Goal: Transaction & Acquisition: Obtain resource

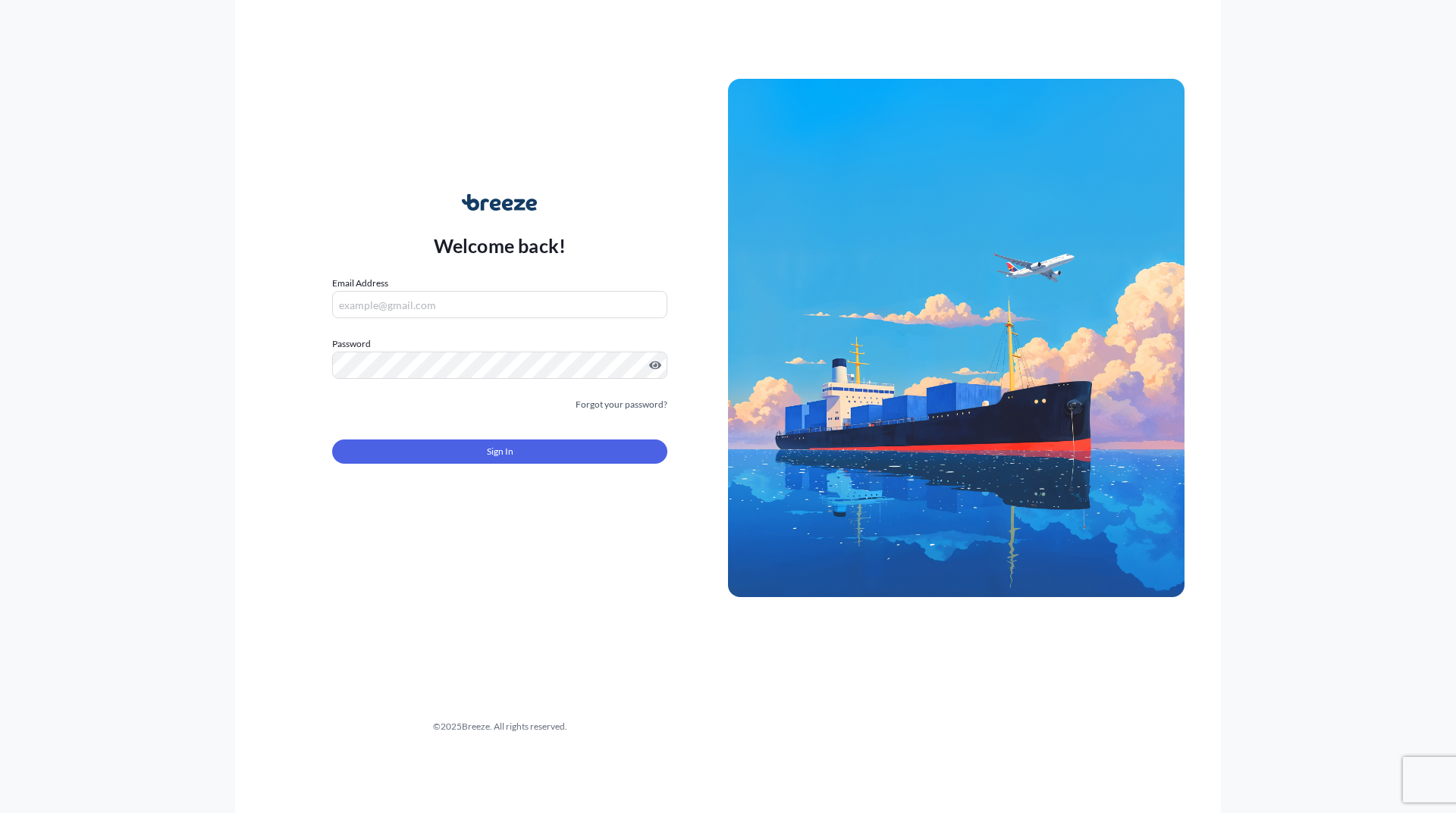
click at [532, 319] on form "Email Address Password Must include: Upper & lower case letters Symbols (!@#$) …" at bounding box center [499, 379] width 336 height 206
click at [552, 310] on input "Email Address" at bounding box center [499, 305] width 336 height 28
click at [0, 813] on com-1password-button at bounding box center [0, 813] width 0 height 0
type input "[EMAIL_ADDRESS][DOMAIN_NAME]"
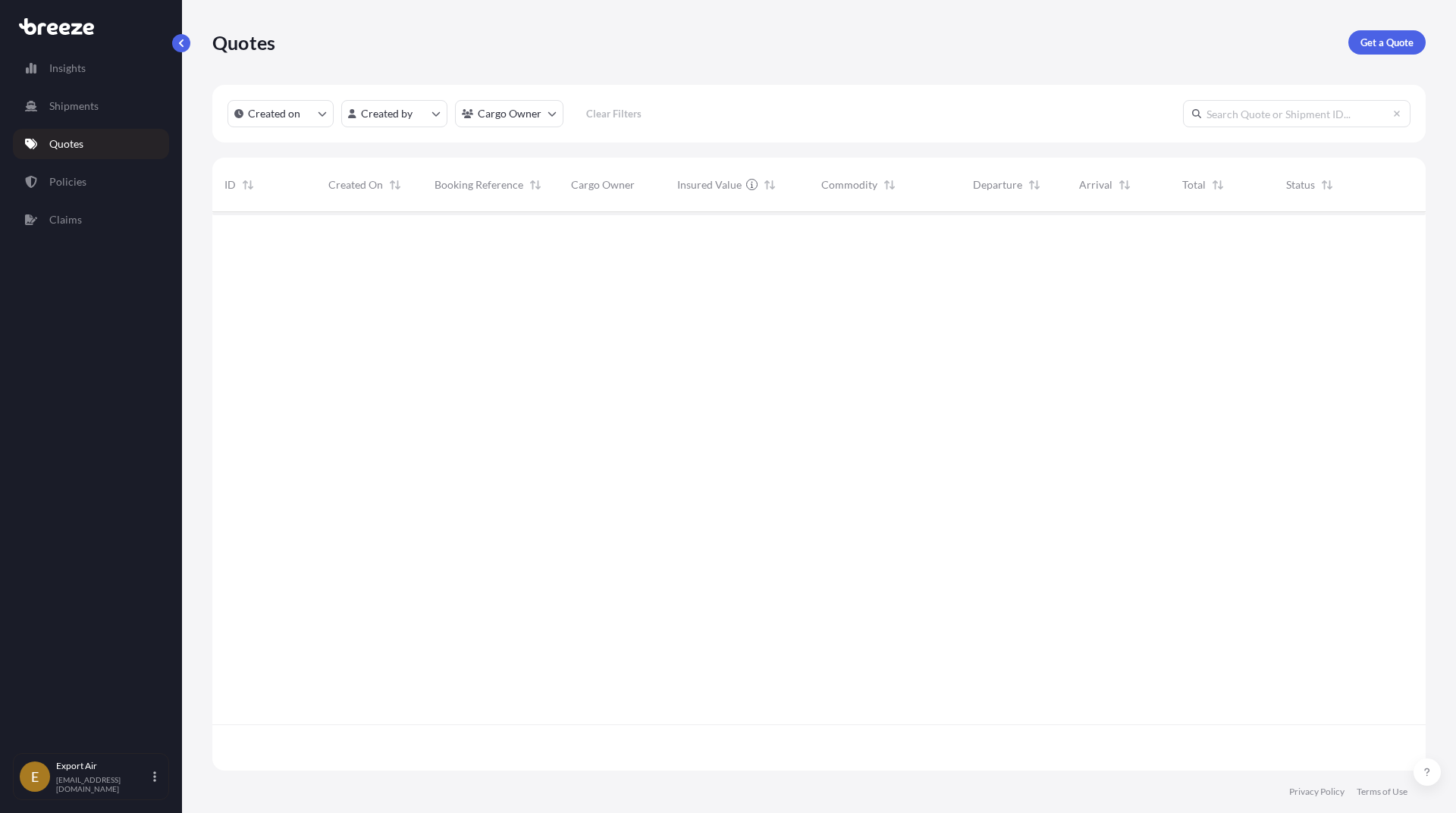
scroll to position [602, 1202]
click at [1406, 37] on p "Get a Quote" at bounding box center [1387, 41] width 53 height 15
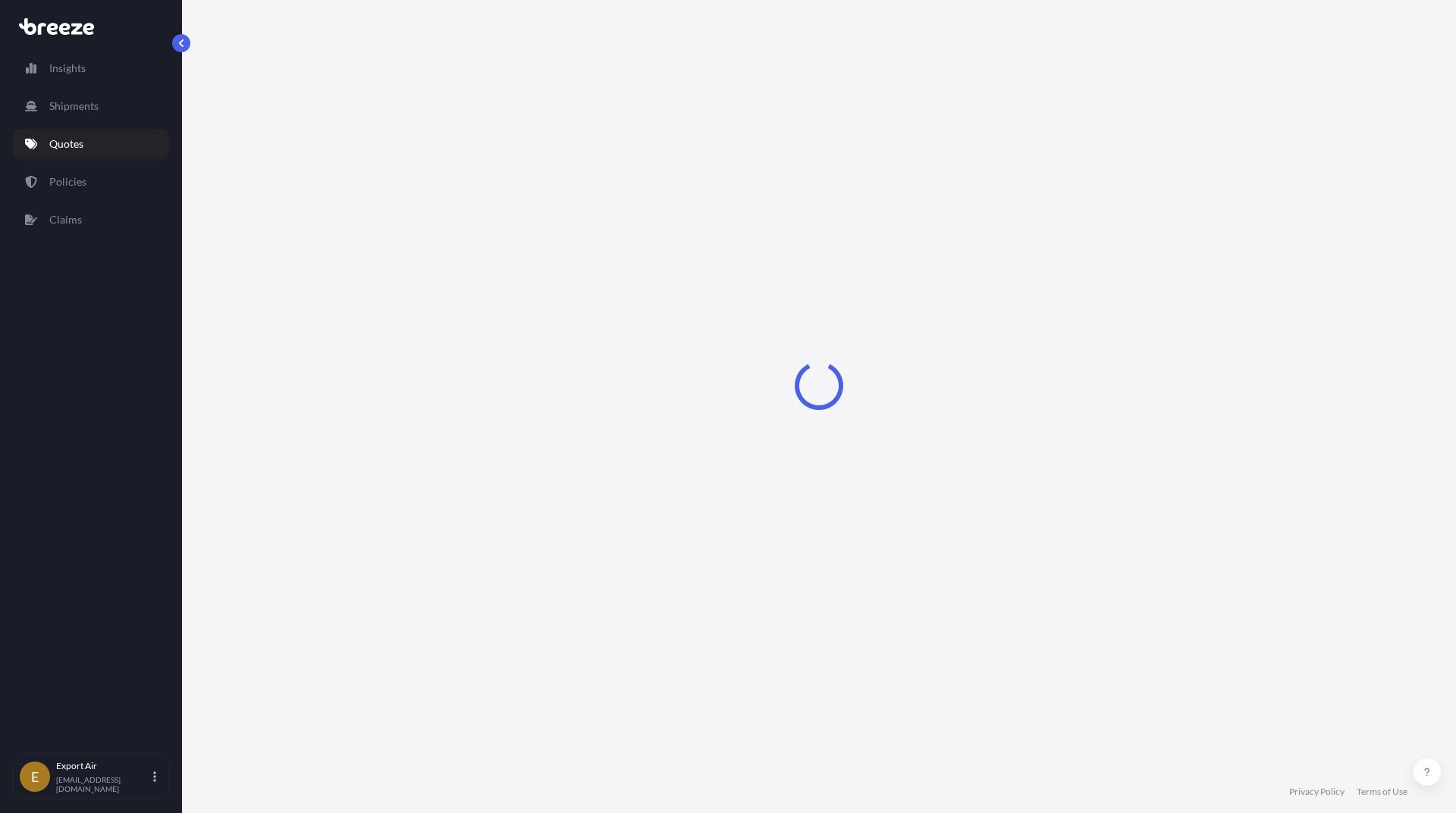
select select "Sea"
select select "1"
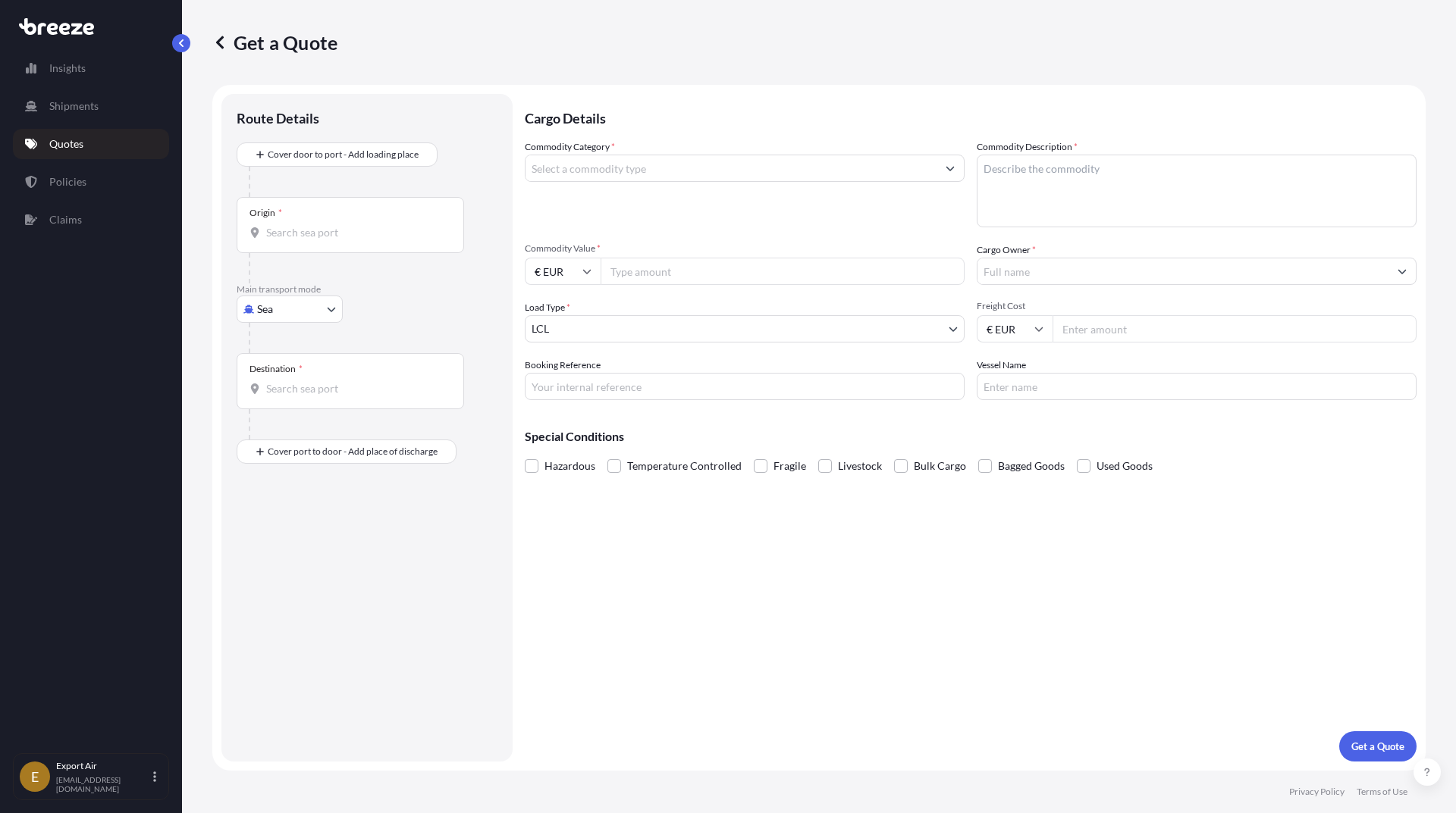
click at [353, 214] on div "Origin *" at bounding box center [350, 225] width 227 height 56
click at [353, 225] on input "Origin *" at bounding box center [355, 232] width 179 height 15
click at [357, 270] on div "BEANR - [GEOGRAPHIC_DATA] en, [GEOGRAPHIC_DATA]" at bounding box center [387, 286] width 288 height 42
type input "BEANR - [GEOGRAPHIC_DATA], [GEOGRAPHIC_DATA]"
click at [368, 380] on div "Destination *" at bounding box center [350, 387] width 227 height 56
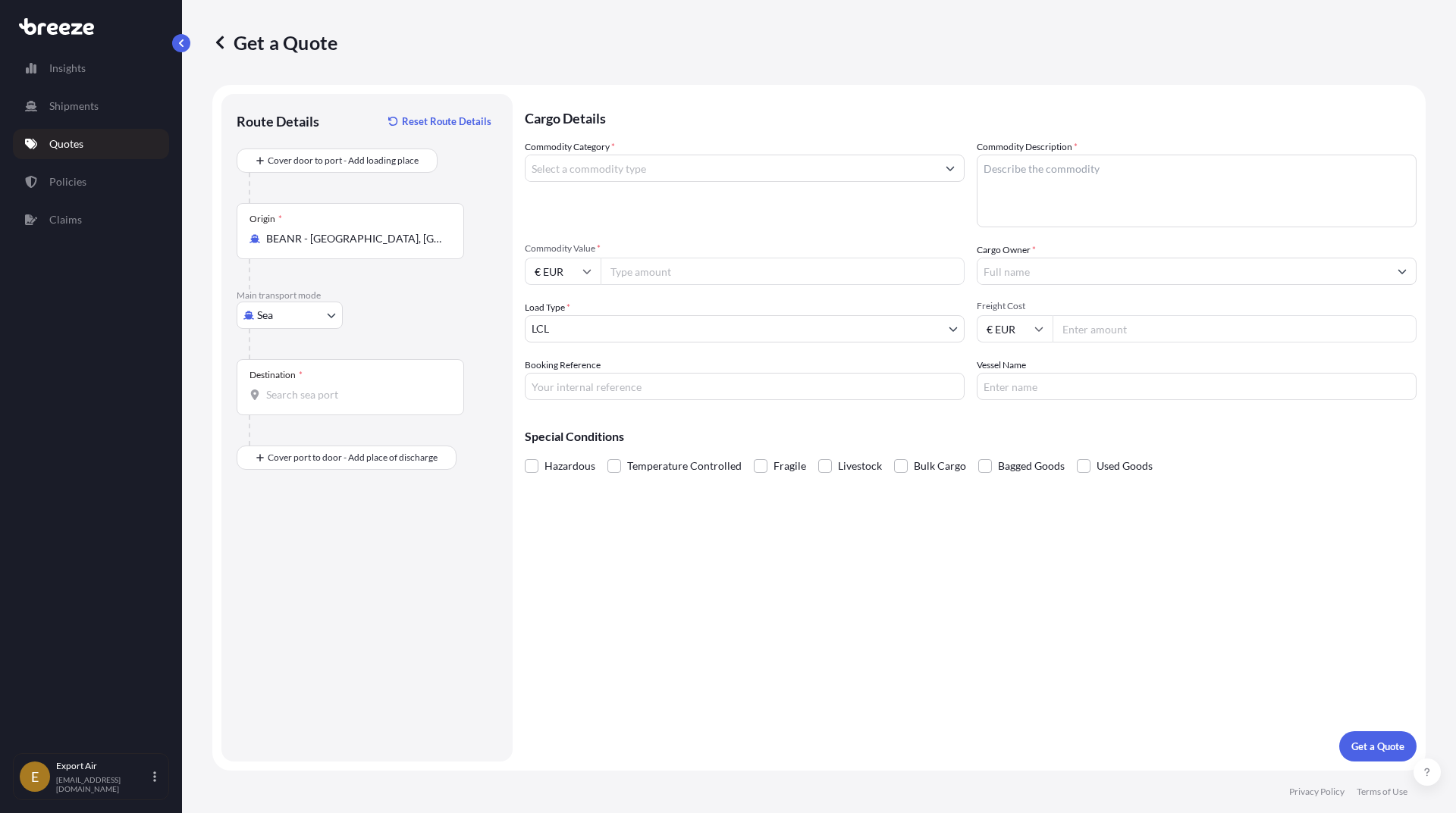
click at [368, 388] on input "Destination *" at bounding box center [355, 395] width 179 height 15
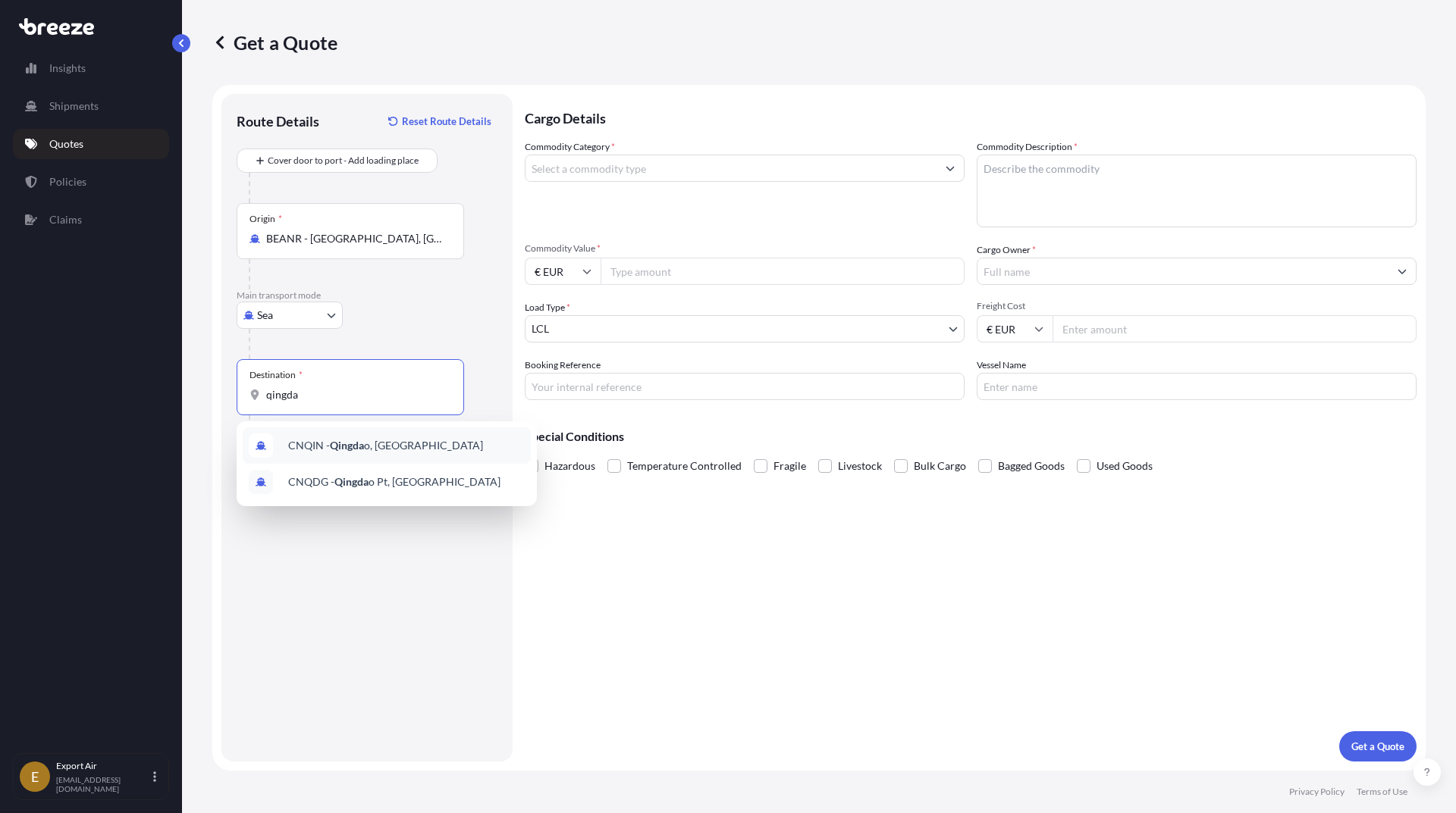
click at [430, 440] on div "CNQIN - Qingda o, [GEOGRAPHIC_DATA]" at bounding box center [387, 445] width 288 height 37
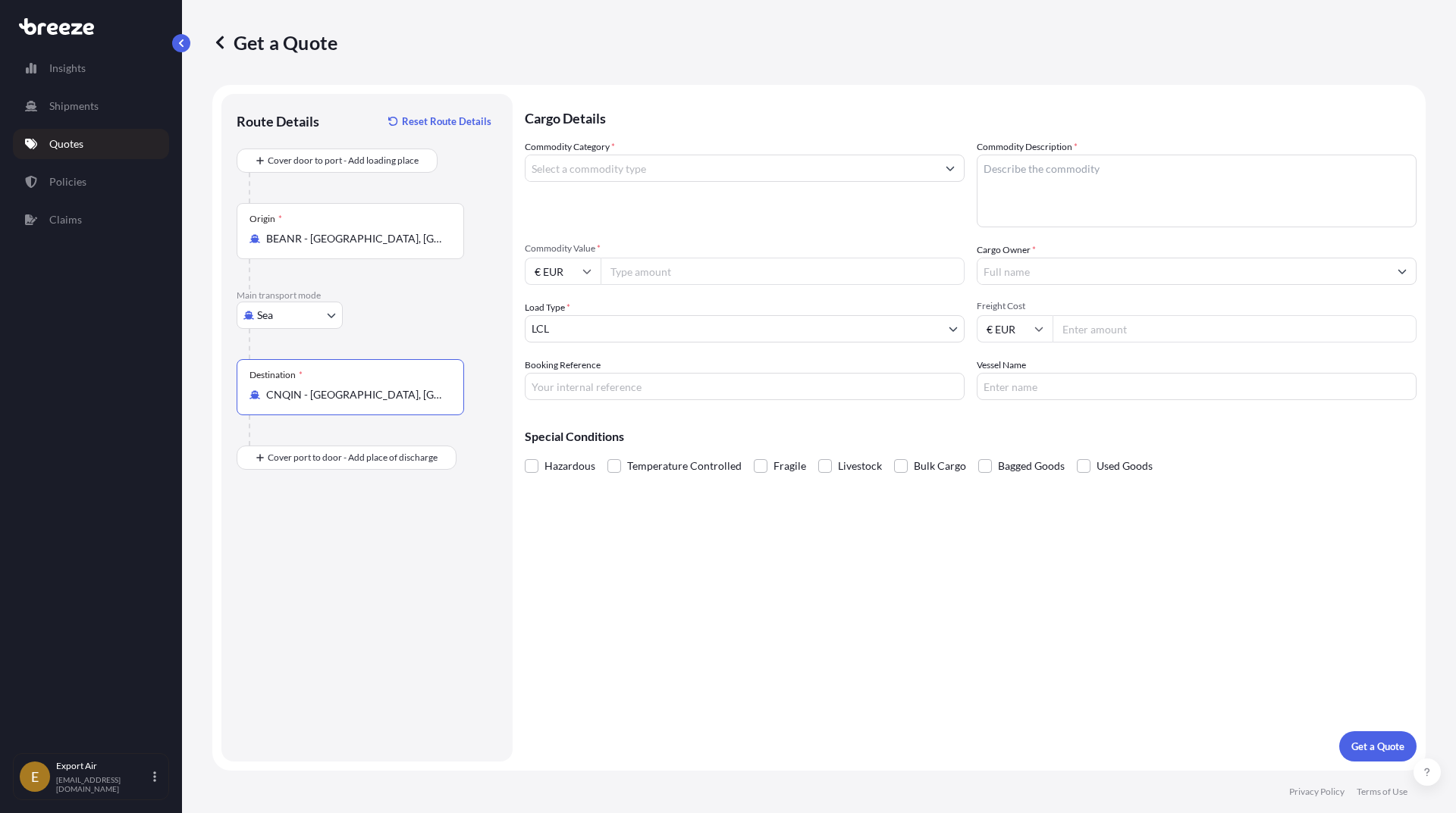
click at [357, 385] on div "Destination * CNQIN - [GEOGRAPHIC_DATA], [GEOGRAPHIC_DATA]" at bounding box center [350, 387] width 227 height 56
click at [357, 388] on input "CNQIN - [GEOGRAPHIC_DATA], [GEOGRAPHIC_DATA]" at bounding box center [355, 395] width 179 height 15
click at [357, 385] on div "Destination * CNQIN - [GEOGRAPHIC_DATA], [GEOGRAPHIC_DATA]" at bounding box center [350, 387] width 227 height 56
click at [357, 388] on input "CNQIN - [GEOGRAPHIC_DATA], [GEOGRAPHIC_DATA]" at bounding box center [355, 395] width 179 height 15
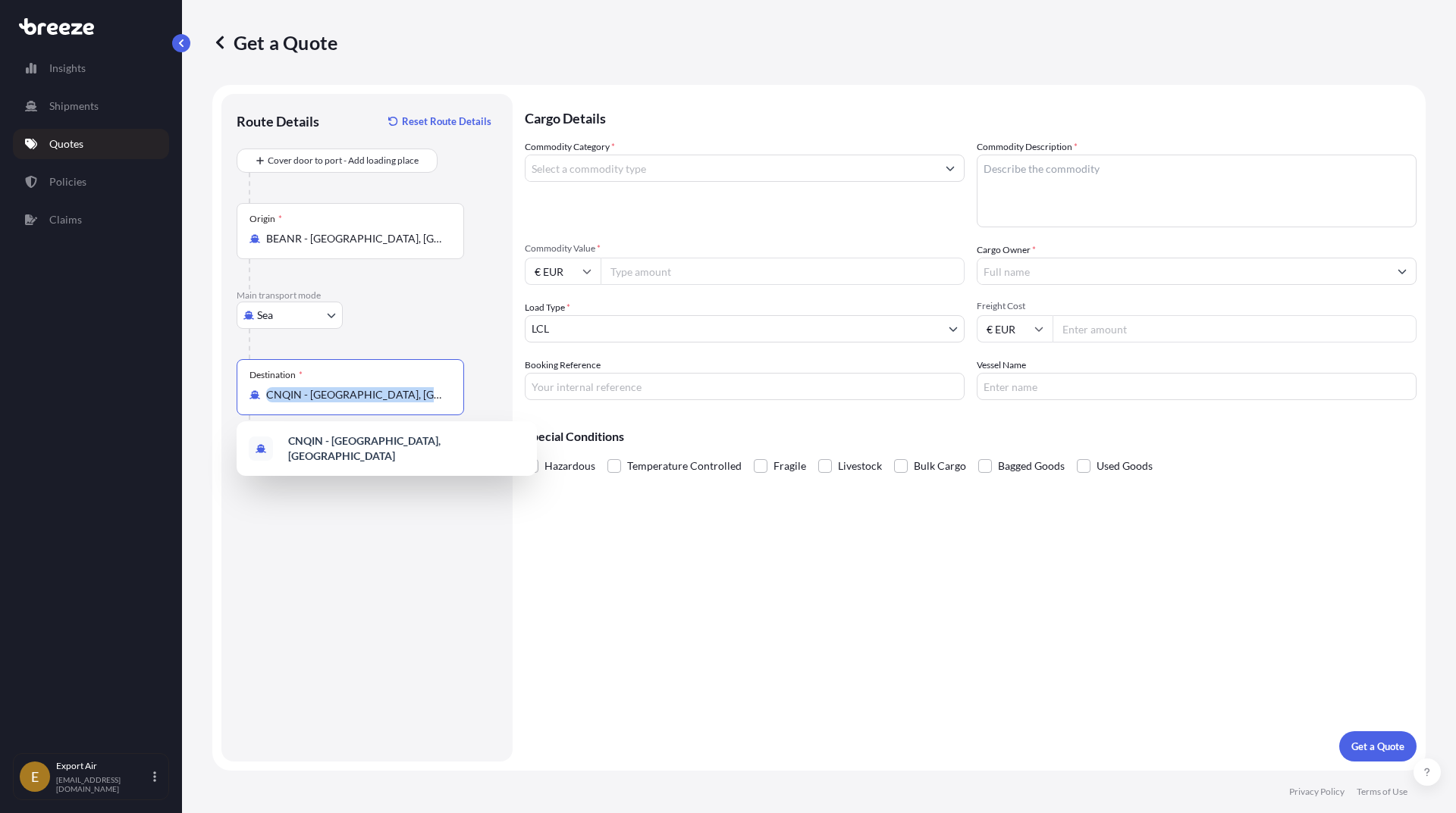
click at [357, 385] on div "Destination * CNQIN - [GEOGRAPHIC_DATA], [GEOGRAPHIC_DATA]" at bounding box center [350, 387] width 227 height 56
click at [357, 388] on input "CNQIN - [GEOGRAPHIC_DATA], [GEOGRAPHIC_DATA]" at bounding box center [355, 395] width 179 height 15
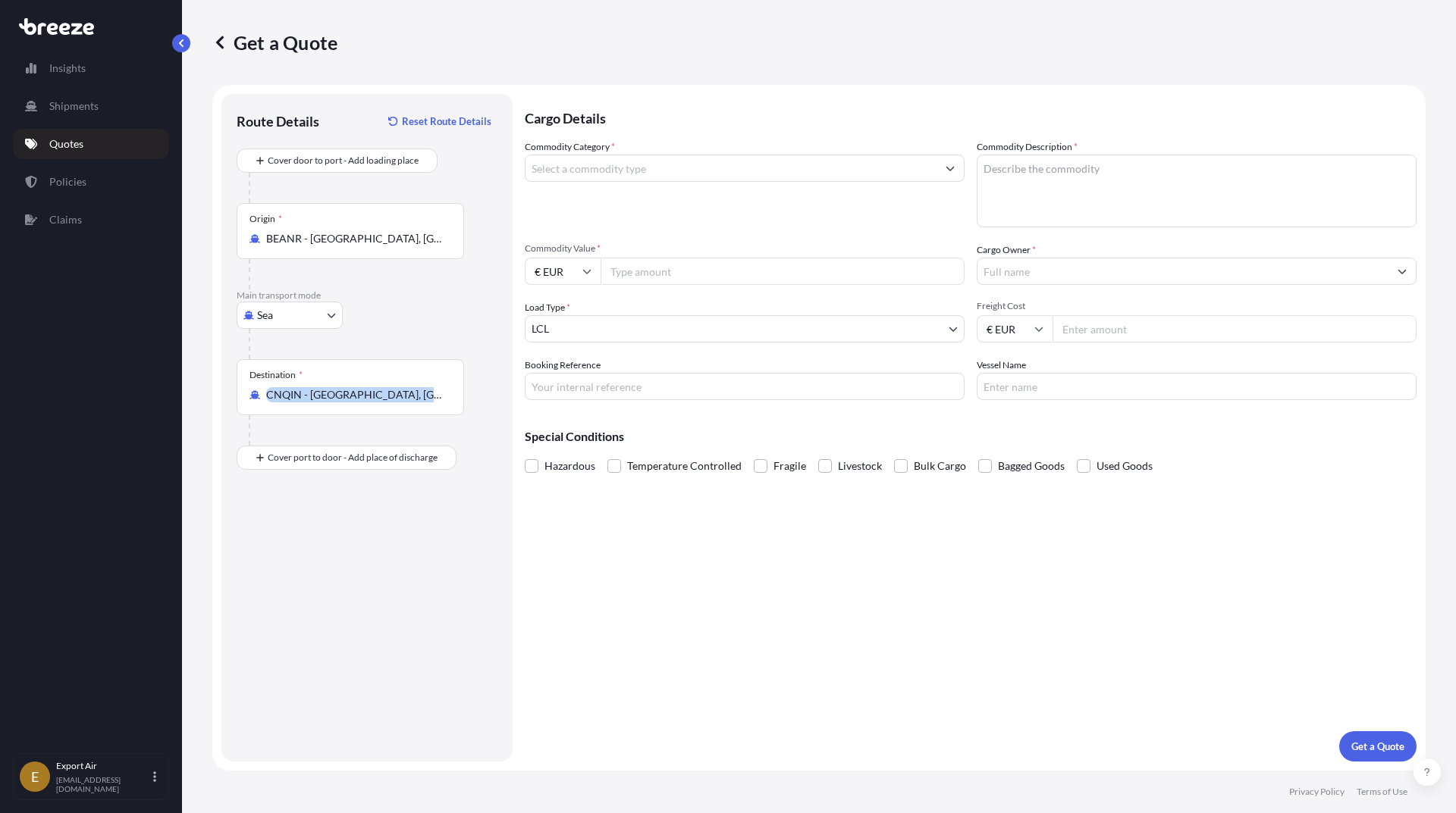
click at [401, 406] on div "Destination * CNQIN - [GEOGRAPHIC_DATA], [GEOGRAPHIC_DATA]" at bounding box center [350, 387] width 227 height 56
click at [401, 403] on input "CNQIN - [GEOGRAPHIC_DATA], [GEOGRAPHIC_DATA]" at bounding box center [355, 395] width 179 height 15
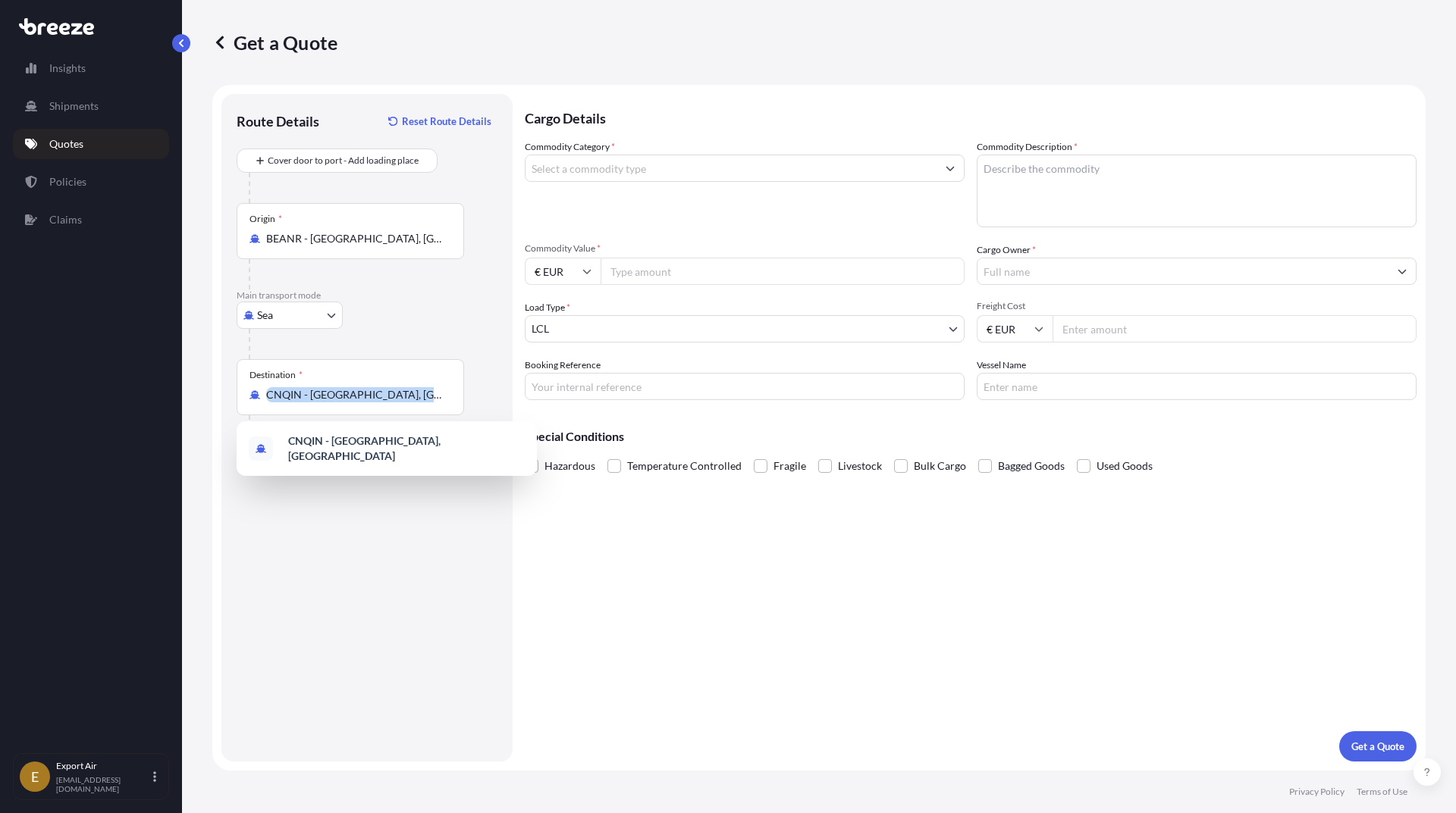
click at [401, 406] on div "Destination * CNQIN - [GEOGRAPHIC_DATA], [GEOGRAPHIC_DATA]" at bounding box center [350, 387] width 227 height 56
click at [401, 403] on input "CNQIN - [GEOGRAPHIC_DATA], [GEOGRAPHIC_DATA]" at bounding box center [355, 395] width 179 height 15
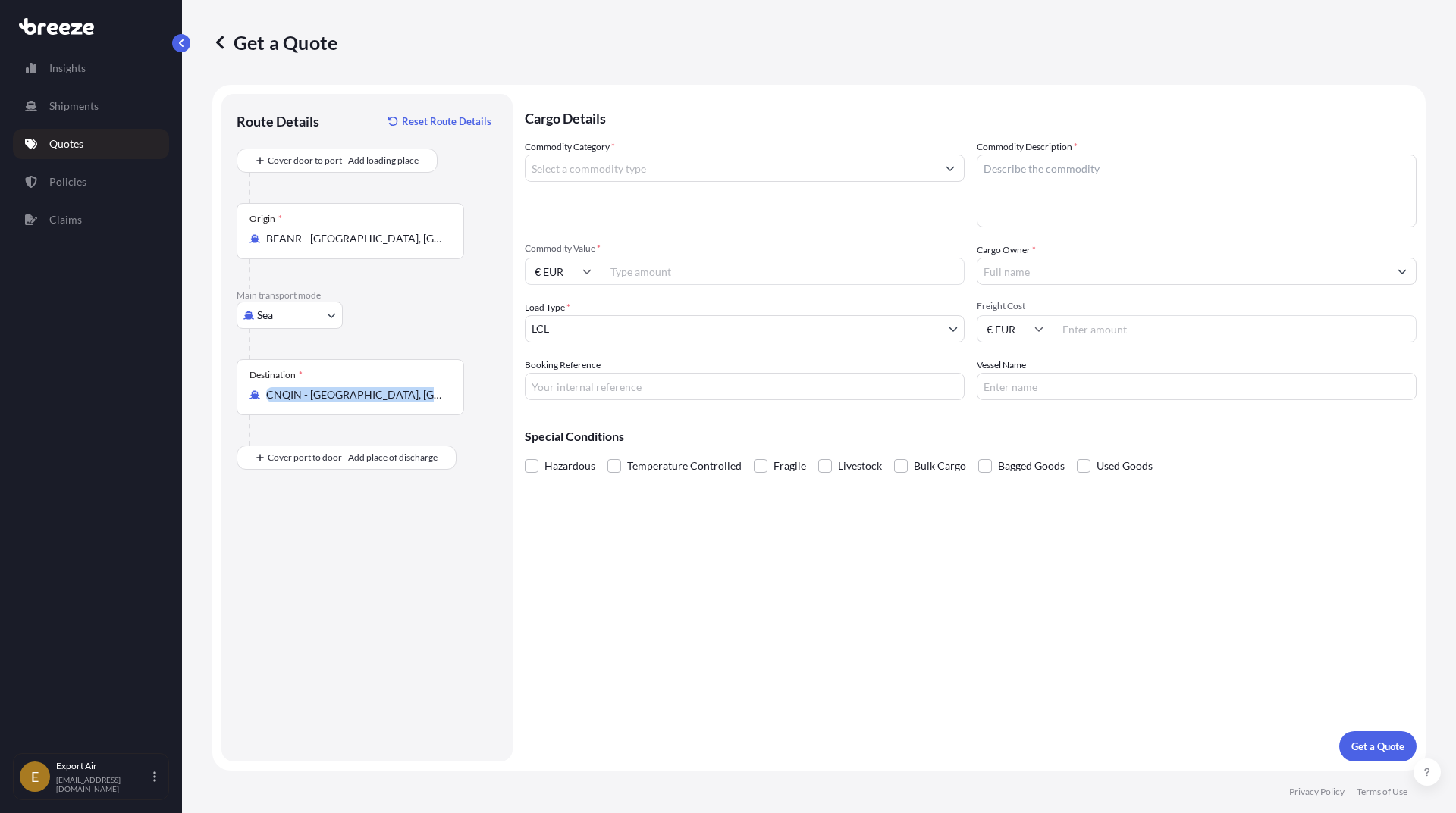
click at [401, 406] on div "Destination * CNQIN - [GEOGRAPHIC_DATA], [GEOGRAPHIC_DATA]" at bounding box center [350, 387] width 227 height 56
click at [401, 403] on input "CNQIN - [GEOGRAPHIC_DATA], [GEOGRAPHIC_DATA]" at bounding box center [355, 395] width 179 height 15
click at [391, 397] on input "CNQIN - [GEOGRAPHIC_DATA], [GEOGRAPHIC_DATA]" at bounding box center [355, 395] width 179 height 15
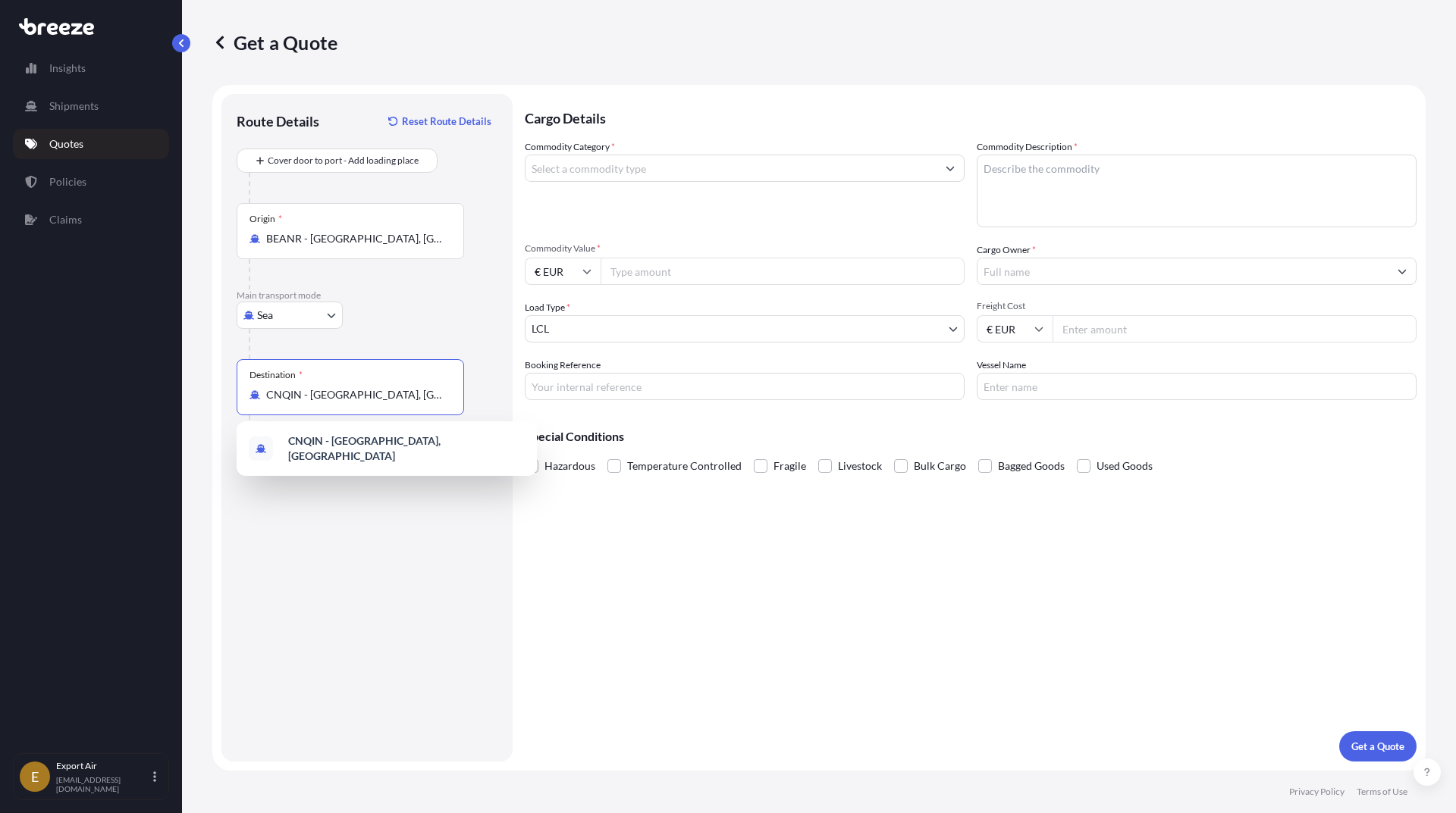
click at [391, 397] on input "CNQIN - [GEOGRAPHIC_DATA], [GEOGRAPHIC_DATA]" at bounding box center [355, 395] width 179 height 15
type input "g"
type input "q"
type input "i"
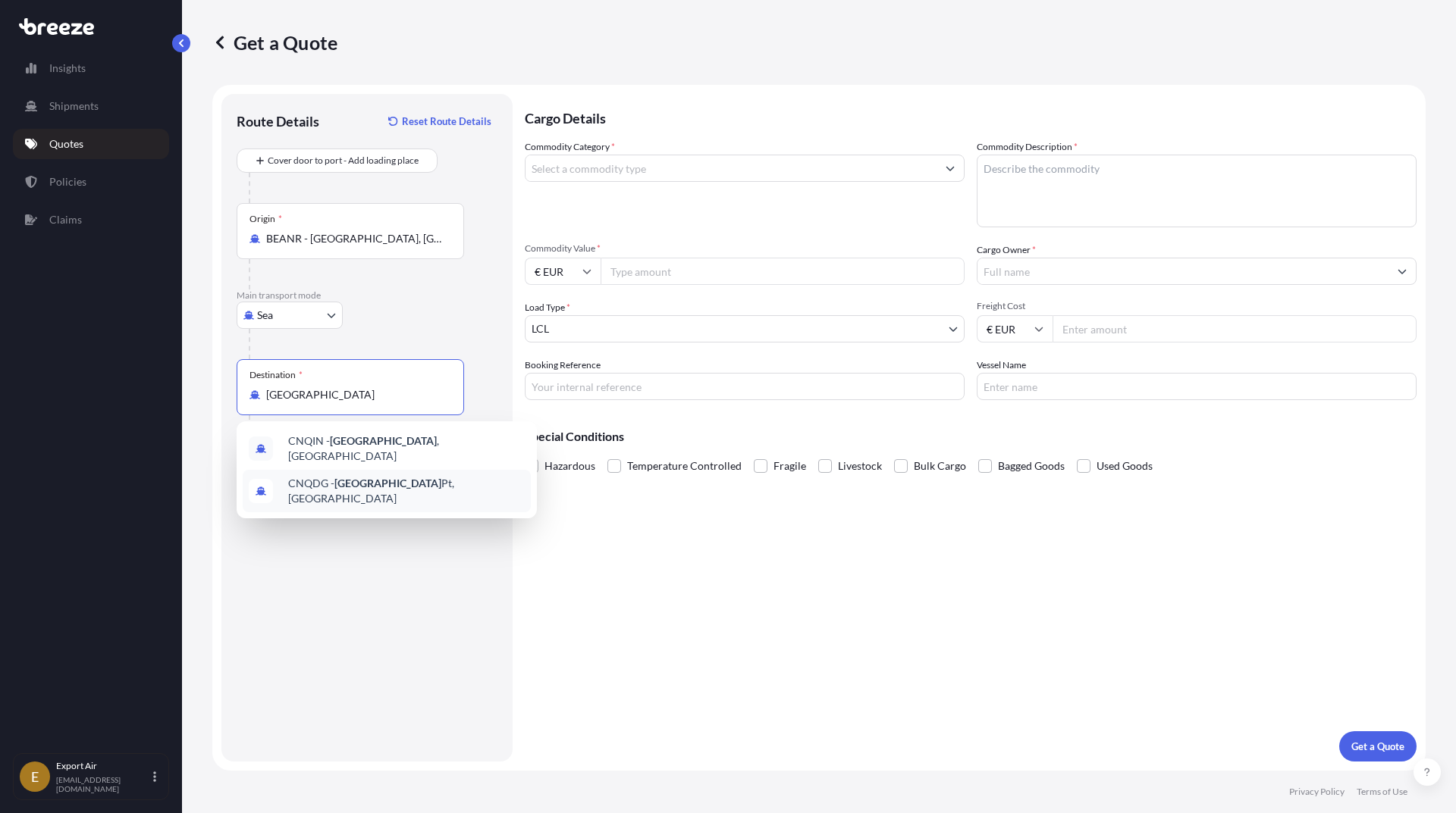
click at [385, 476] on span "CNQDG - Qingdao Pt, [GEOGRAPHIC_DATA]" at bounding box center [407, 490] width 237 height 31
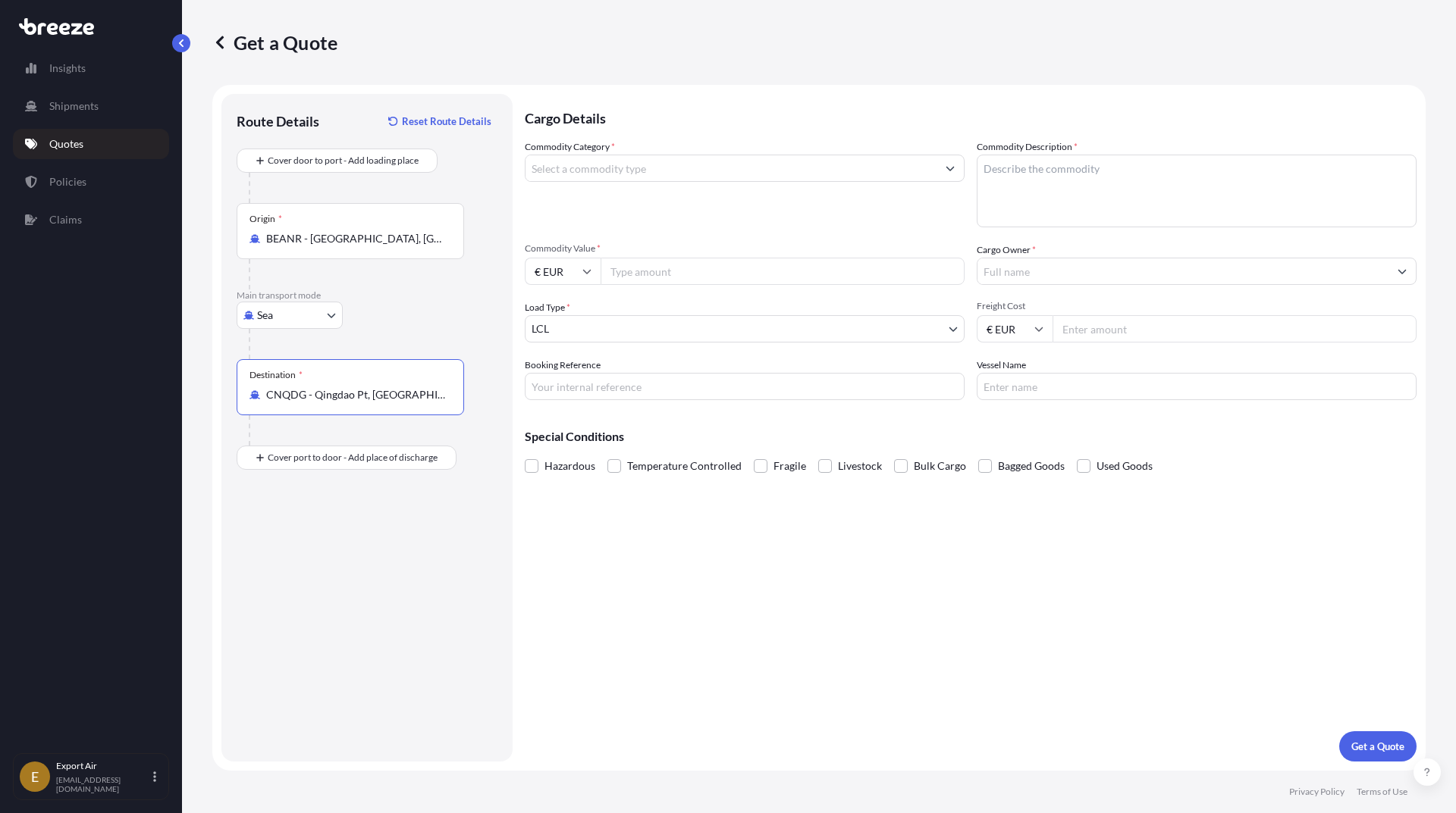
type input "CNQDG - Qingdao Pt, [GEOGRAPHIC_DATA]"
drag, startPoint x: 680, startPoint y: 182, endPoint x: 684, endPoint y: 174, distance: 8.9
click at [680, 180] on div at bounding box center [745, 169] width 440 height 28
click at [691, 162] on input "Commodity Category *" at bounding box center [730, 169] width 411 height 28
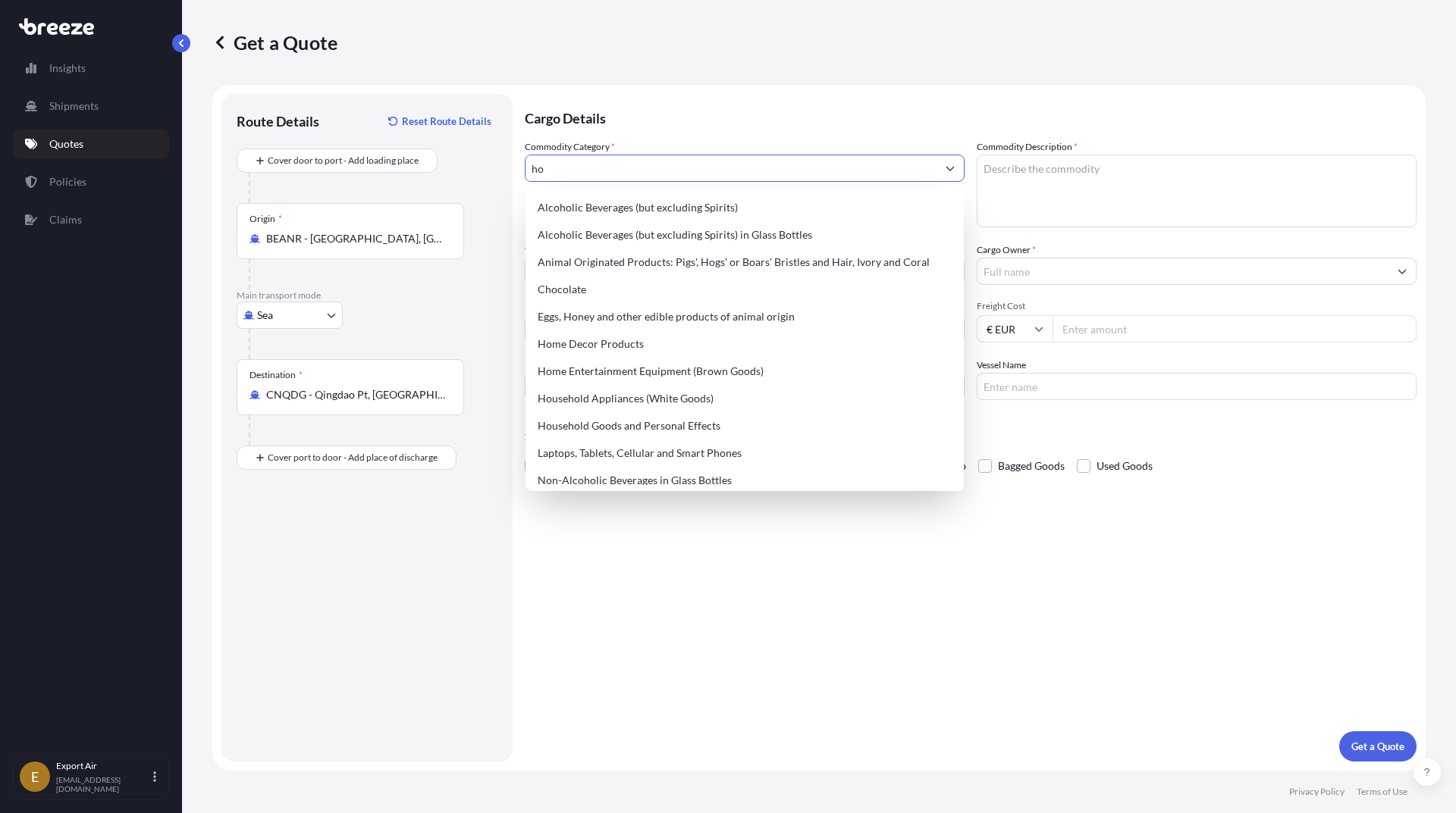
type input "h"
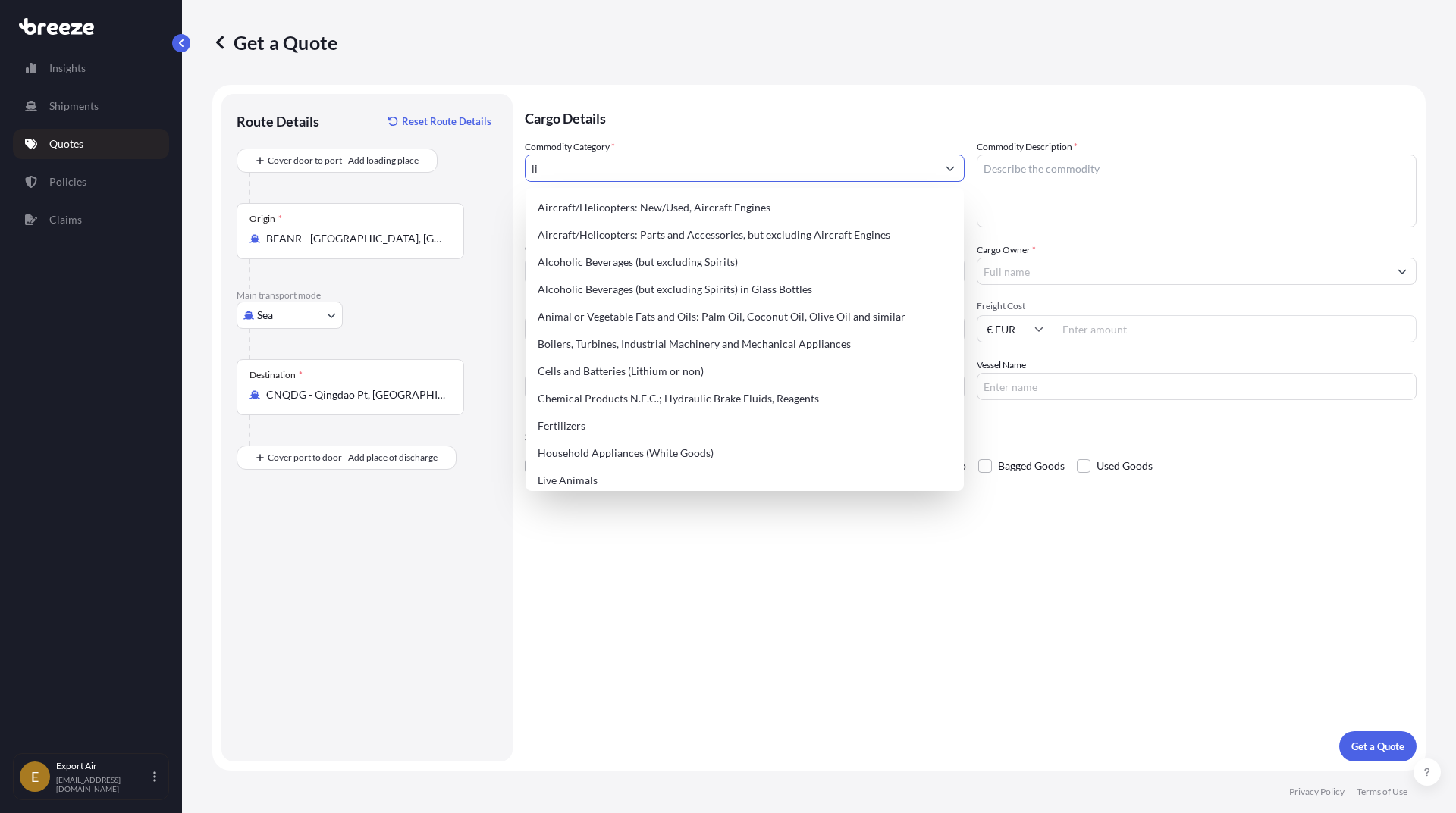
type input "l"
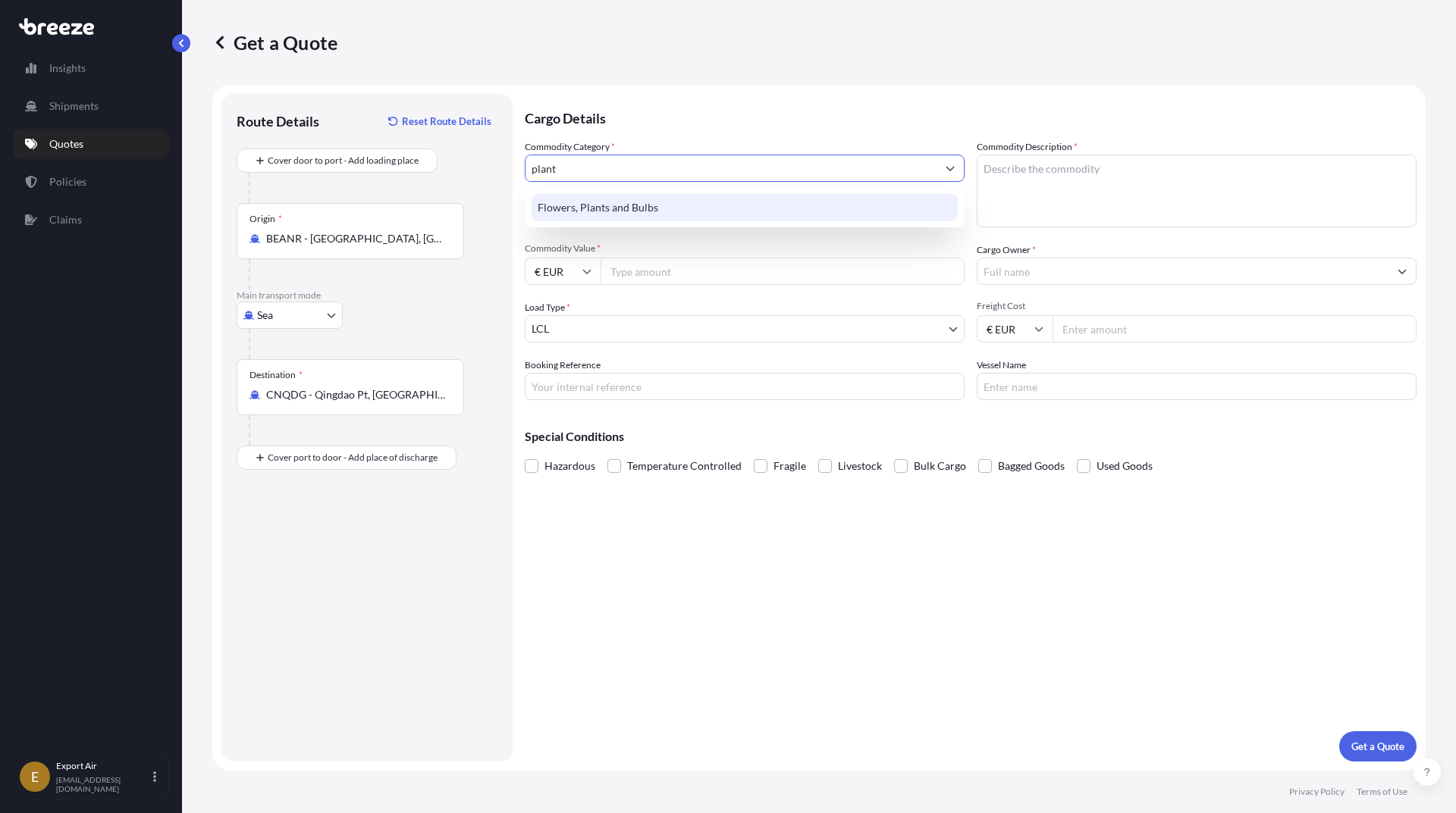
click at [697, 207] on div "Flowers, Plants and Bulbs" at bounding box center [745, 208] width 426 height 28
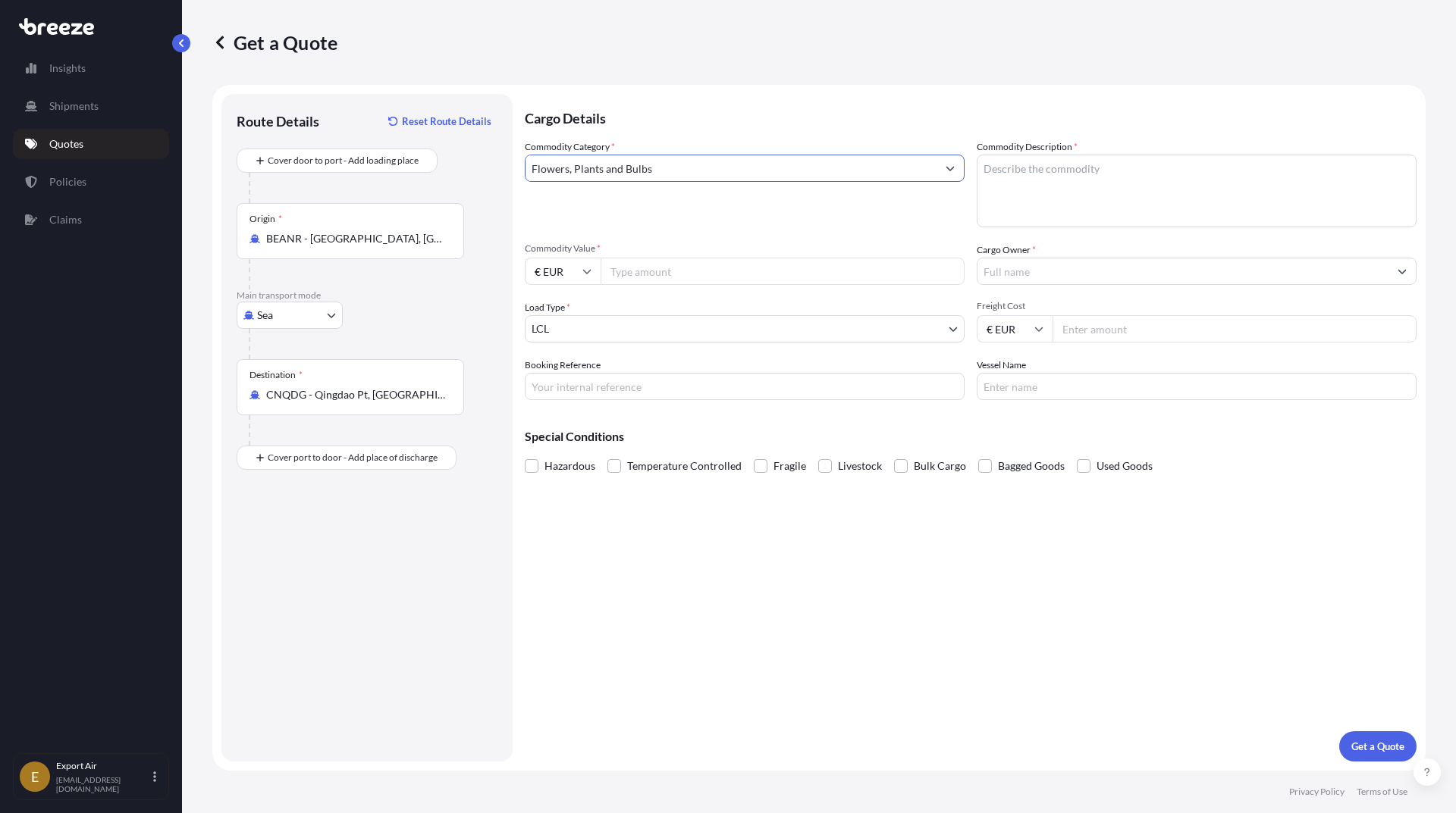
type input "Flowers, Plants and Bulbs"
click at [999, 198] on textarea "Commodity Description *" at bounding box center [1197, 191] width 440 height 73
type textarea "Horensias"
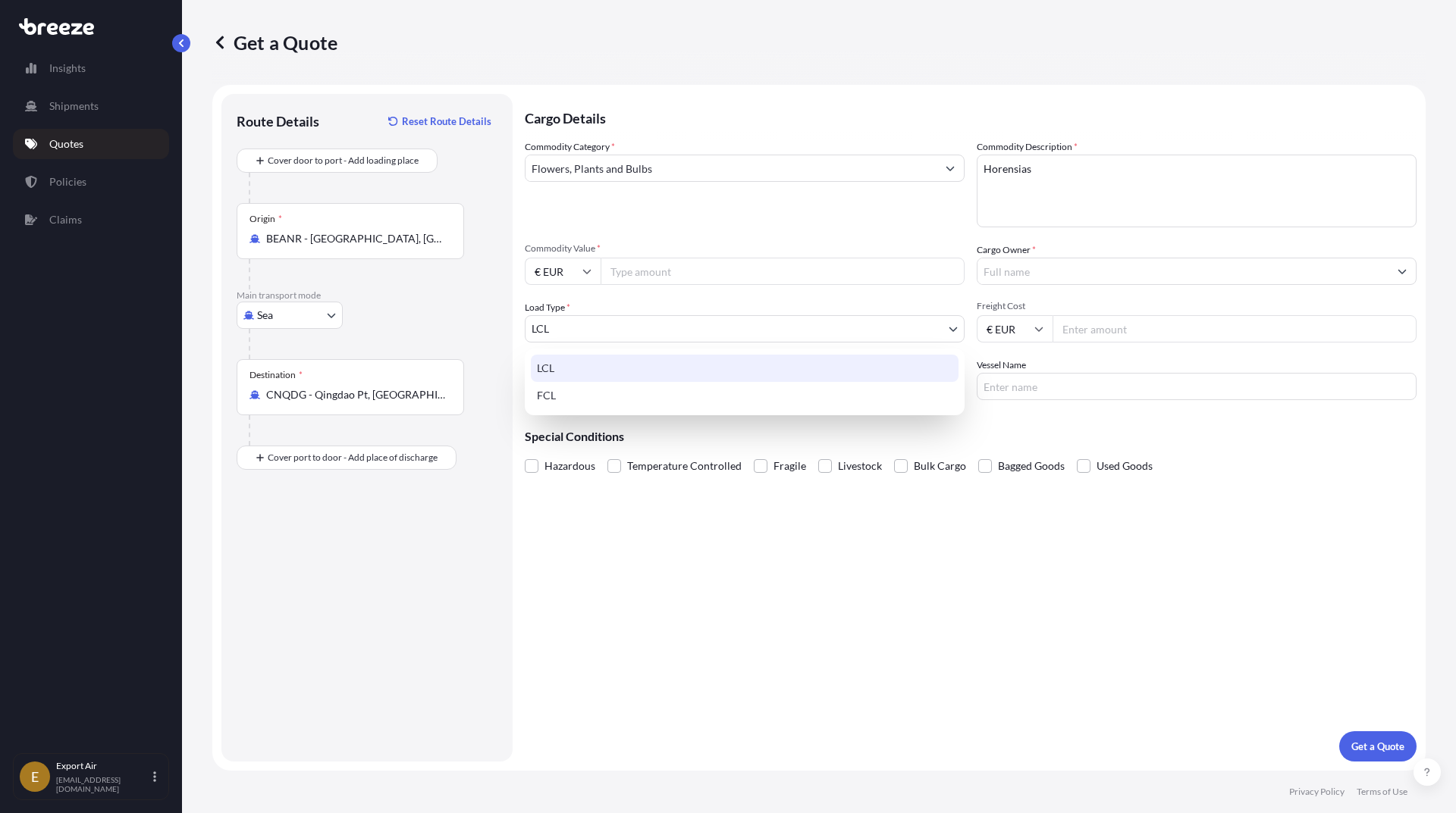
click at [627, 326] on body "Insights Shipments Quotes Policies Claims E Export Air [EMAIL_ADDRESS][DOMAIN_N…" at bounding box center [728, 406] width 1456 height 813
click at [642, 388] on div "FCL" at bounding box center [744, 396] width 427 height 28
select select "2"
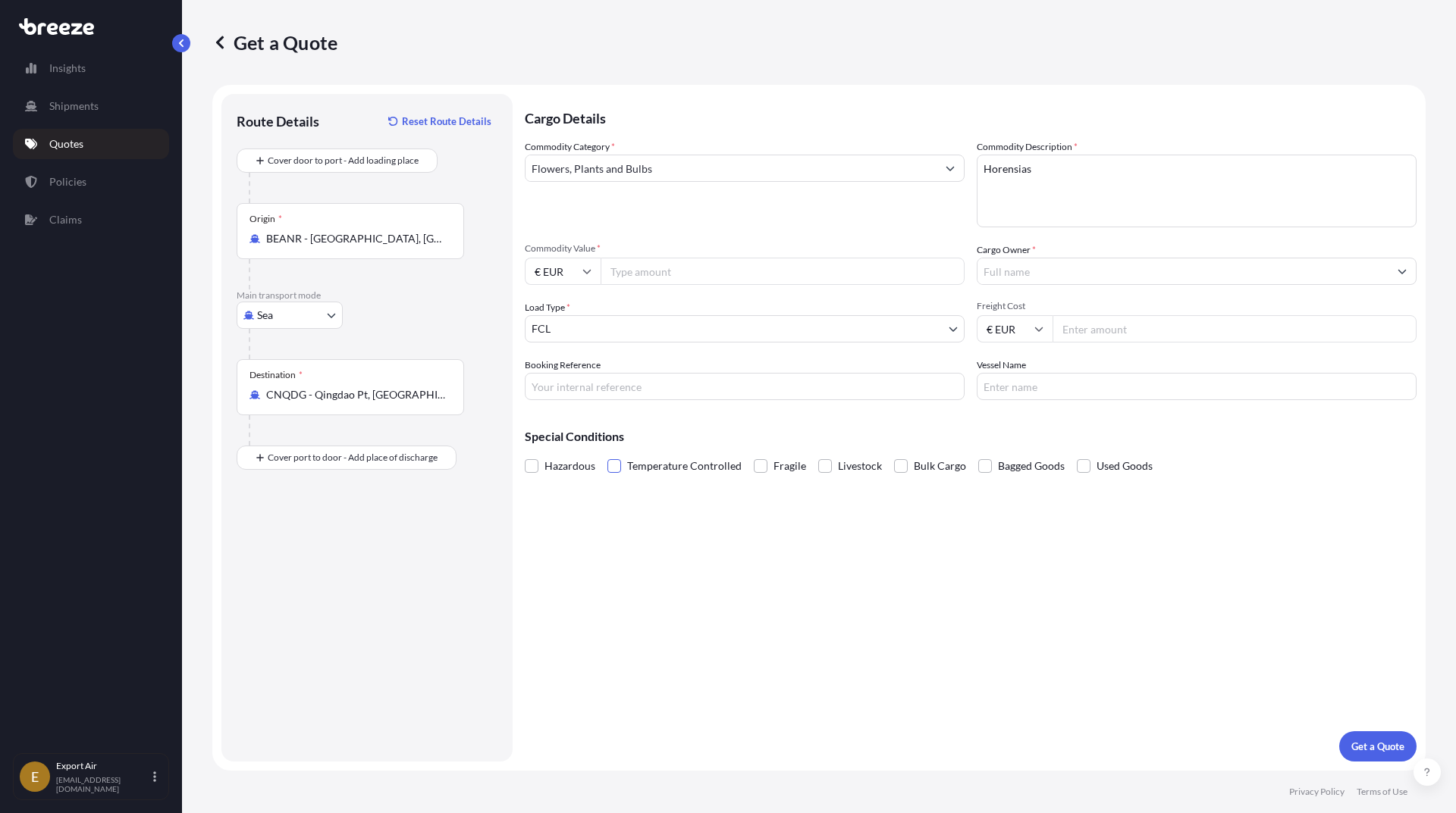
click at [618, 468] on span at bounding box center [614, 467] width 14 height 14
click at [607, 455] on input "Temperature Controlled" at bounding box center [607, 455] width 0 height 0
click at [785, 387] on input "Booking Reference" at bounding box center [745, 387] width 440 height 28
type input "Check"
click at [740, 272] on input "Commodity Value *" at bounding box center [782, 271] width 364 height 28
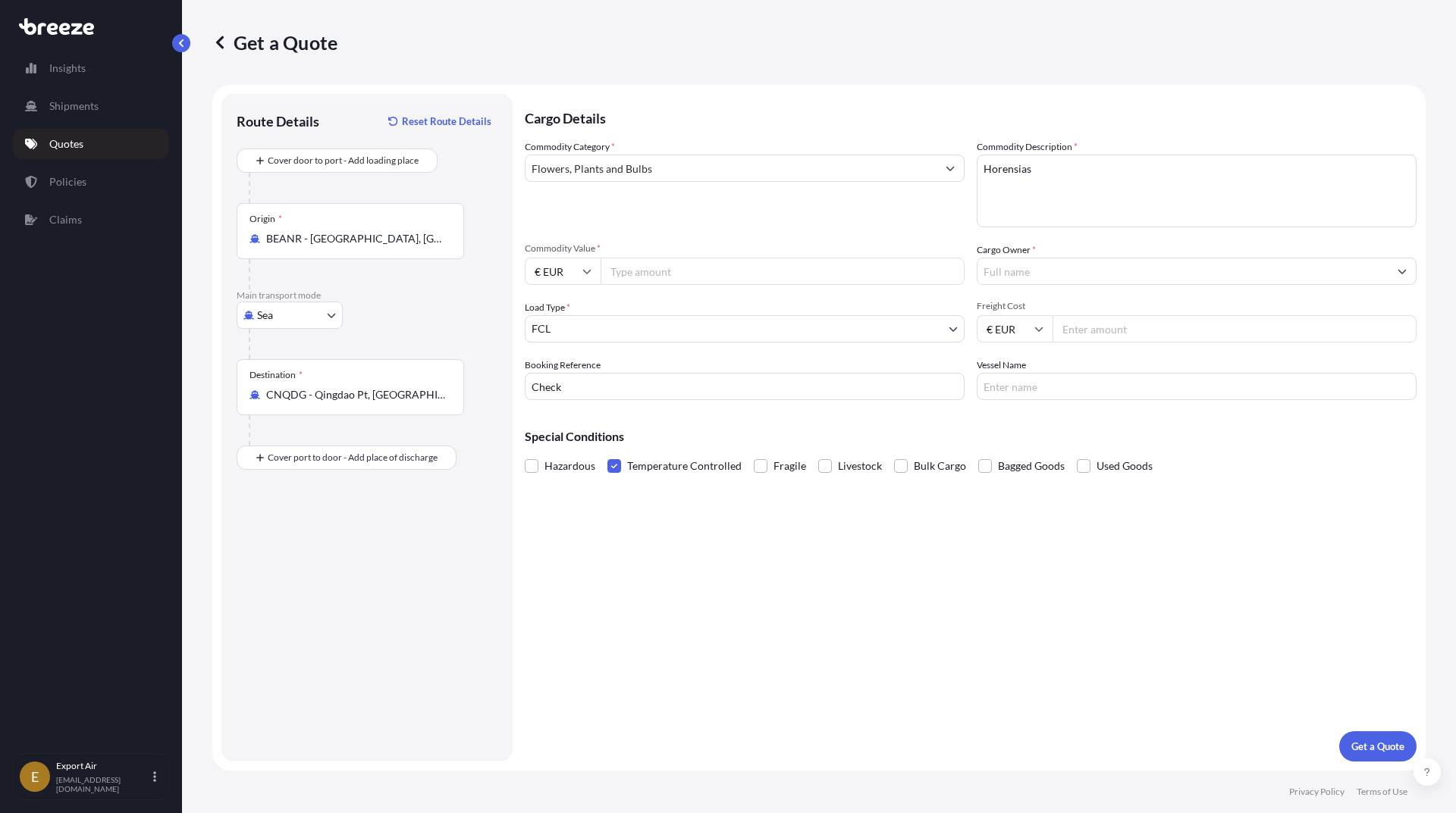
click at [1003, 169] on textarea "Horensias" at bounding box center [1197, 191] width 440 height 73
type textarea "Hortensias"
click at [1004, 100] on p "Cargo Details" at bounding box center [970, 116] width 891 height 45
click at [699, 279] on input "Commodity Value *" at bounding box center [782, 271] width 364 height 28
type input "50000"
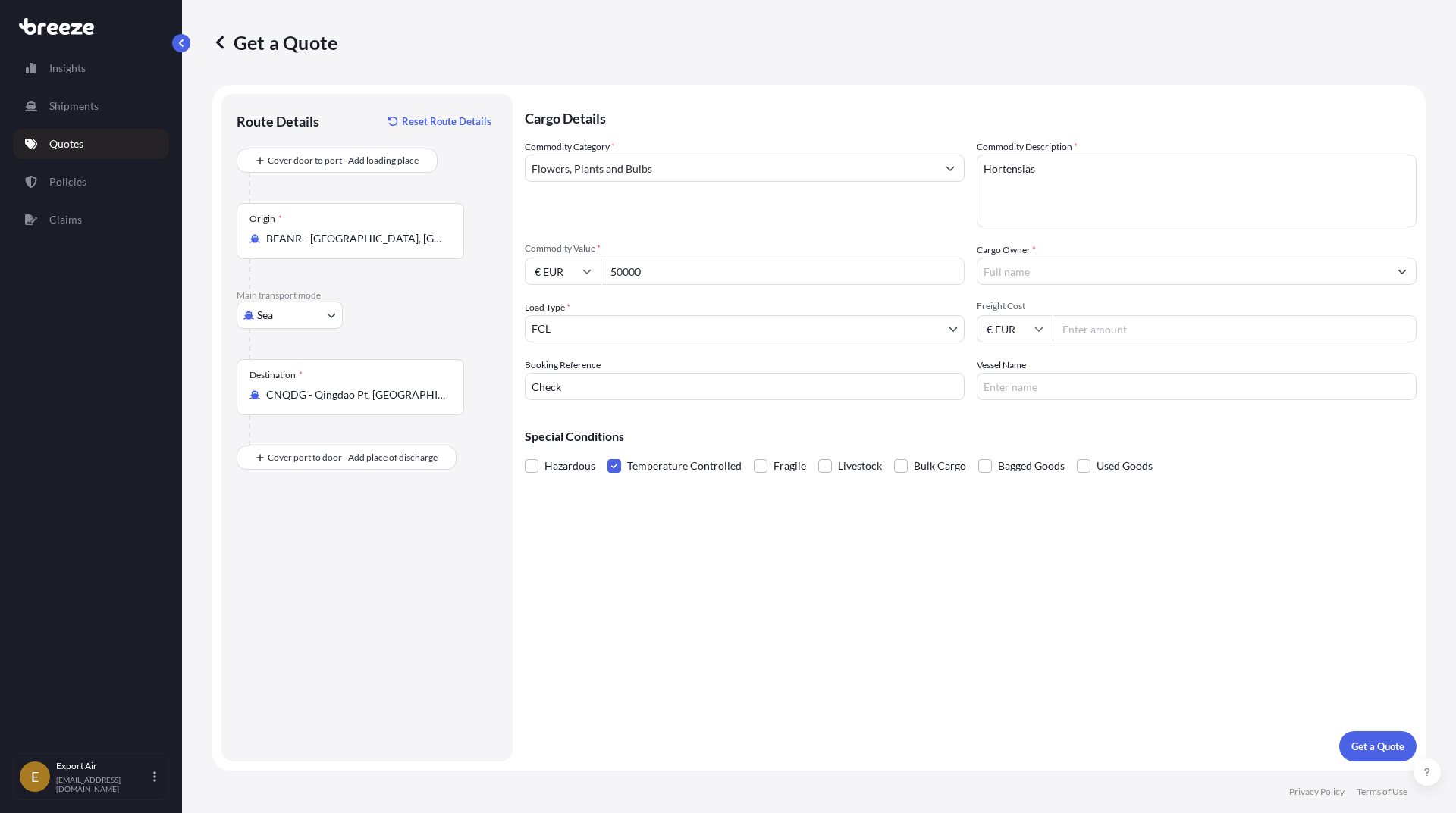
click at [859, 539] on div "Cargo Details Commodity Category * Flowers, Plants and Bulbs Commodity Descript…" at bounding box center [970, 427] width 891 height 668
click at [1386, 746] on p "Get a Quote" at bounding box center [1378, 746] width 53 height 15
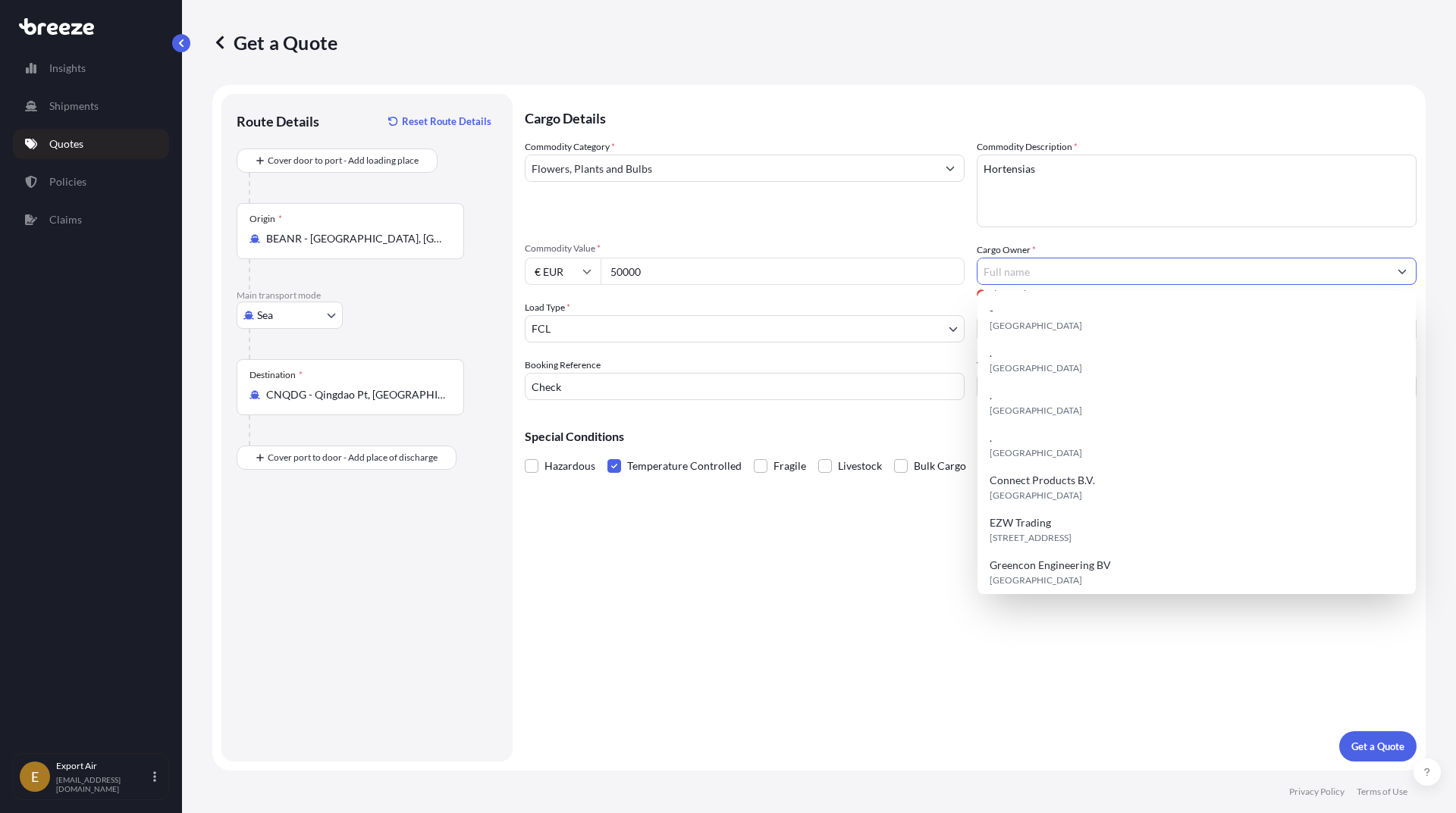
click at [1008, 266] on input "Cargo Owner *" at bounding box center [1183, 271] width 411 height 28
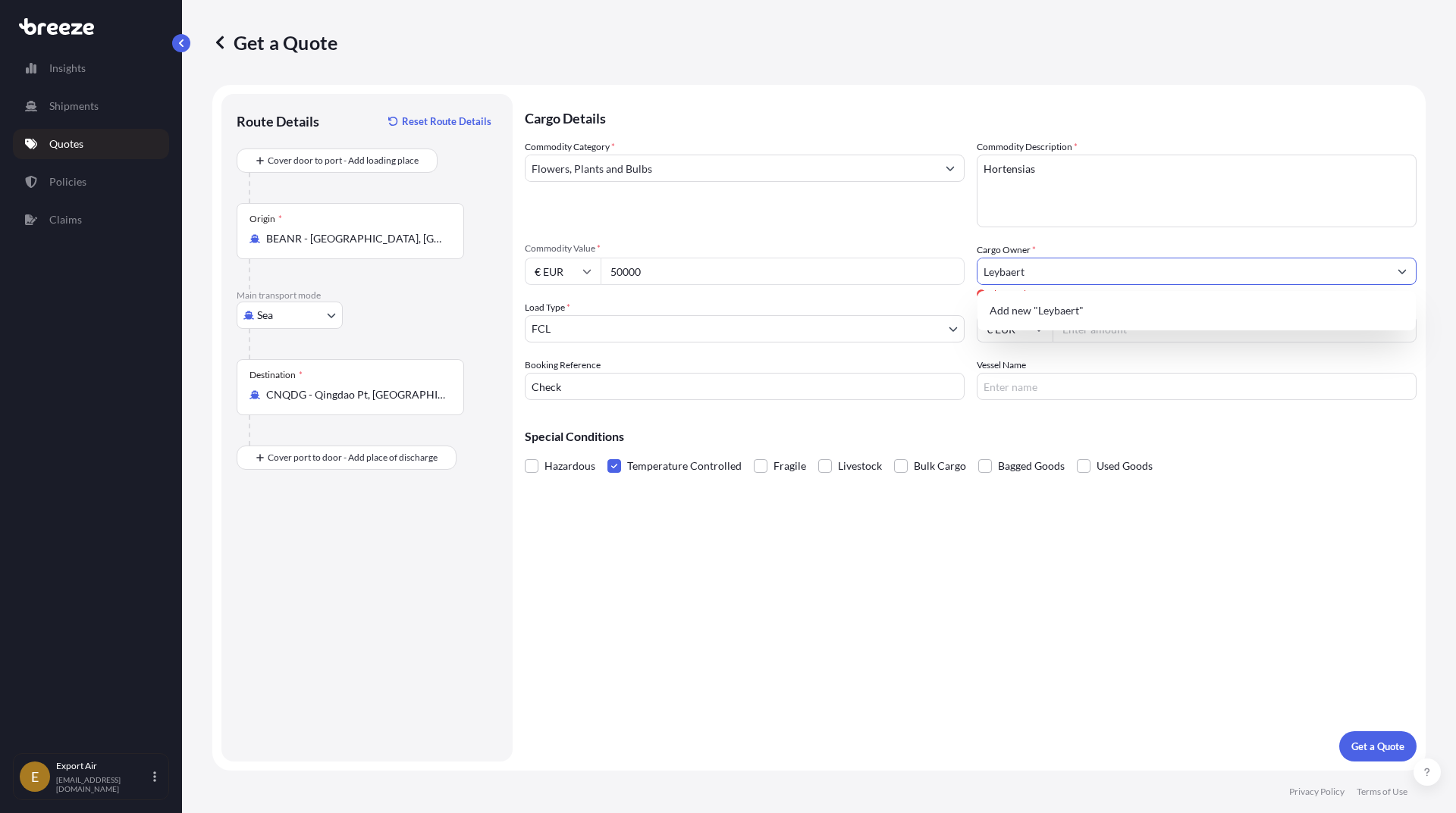
type input "Leybaert"
click at [1111, 565] on div "Cargo Details Commodity Category * Flowers, Plants and Bulbs Commodity Descript…" at bounding box center [970, 427] width 891 height 668
click at [1362, 745] on p "Get a Quote" at bounding box center [1378, 746] width 53 height 15
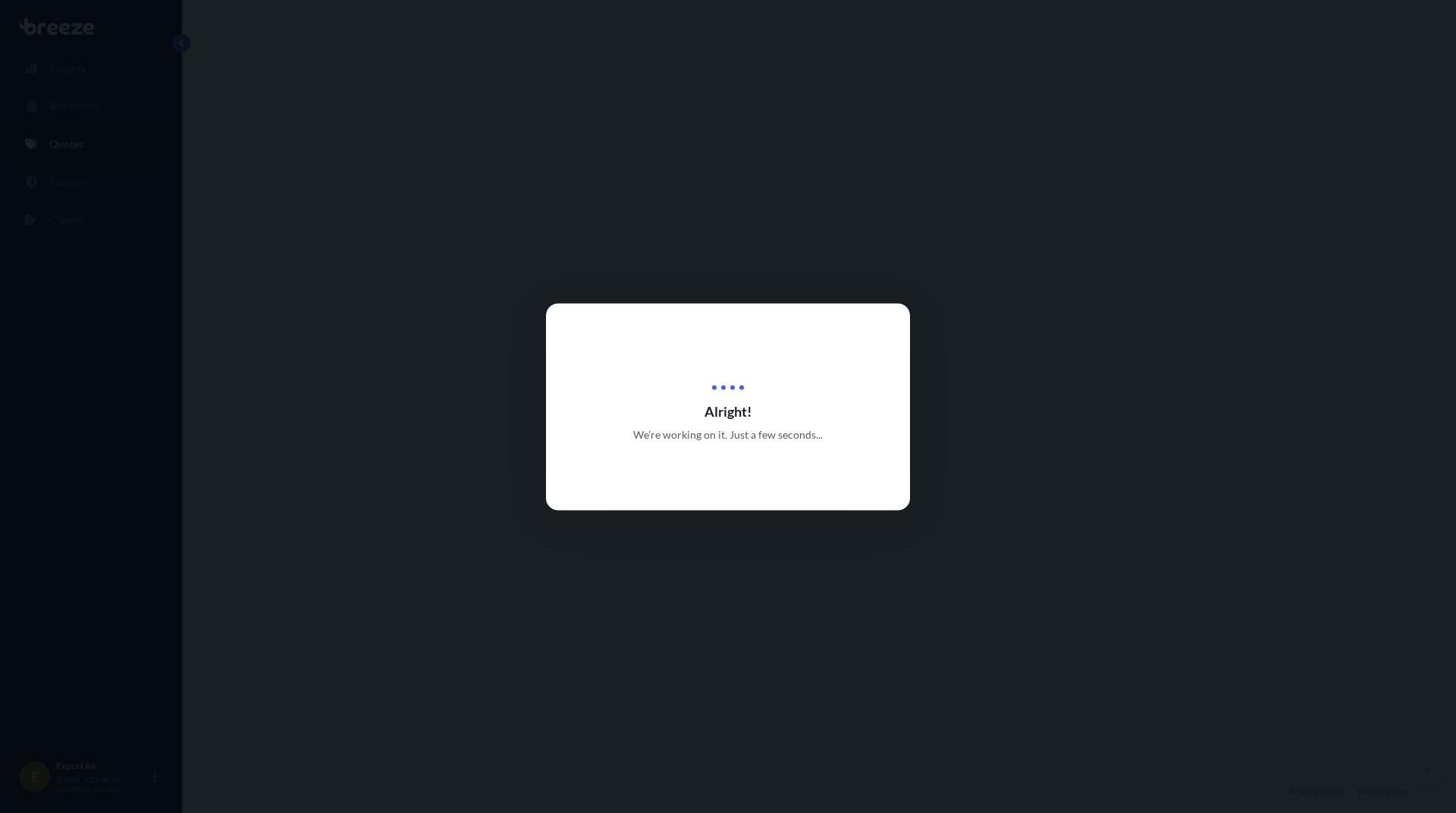
select select "Sea"
select select "2"
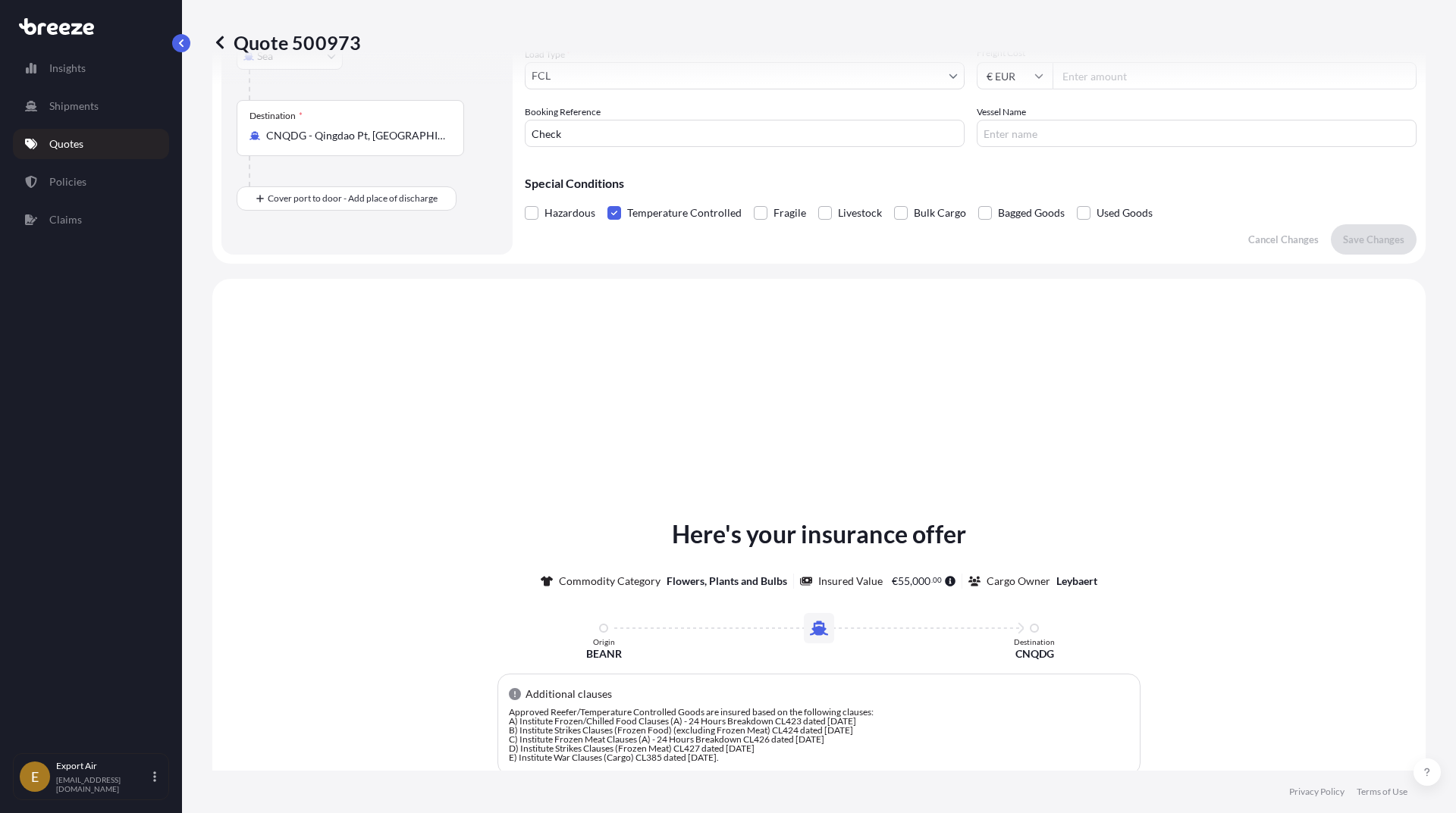
scroll to position [456, 0]
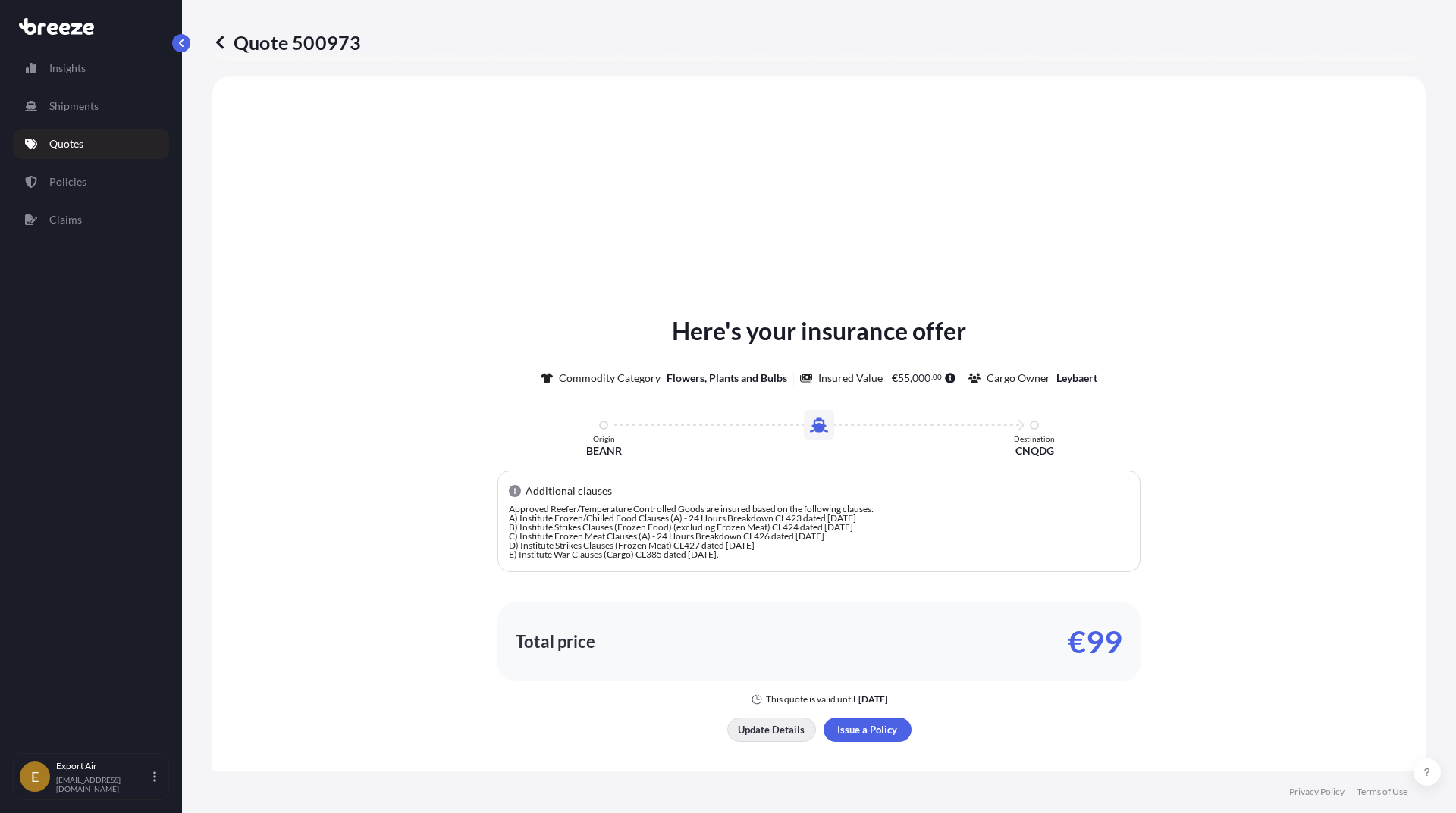
click at [767, 731] on p "Update Details" at bounding box center [772, 729] width 67 height 15
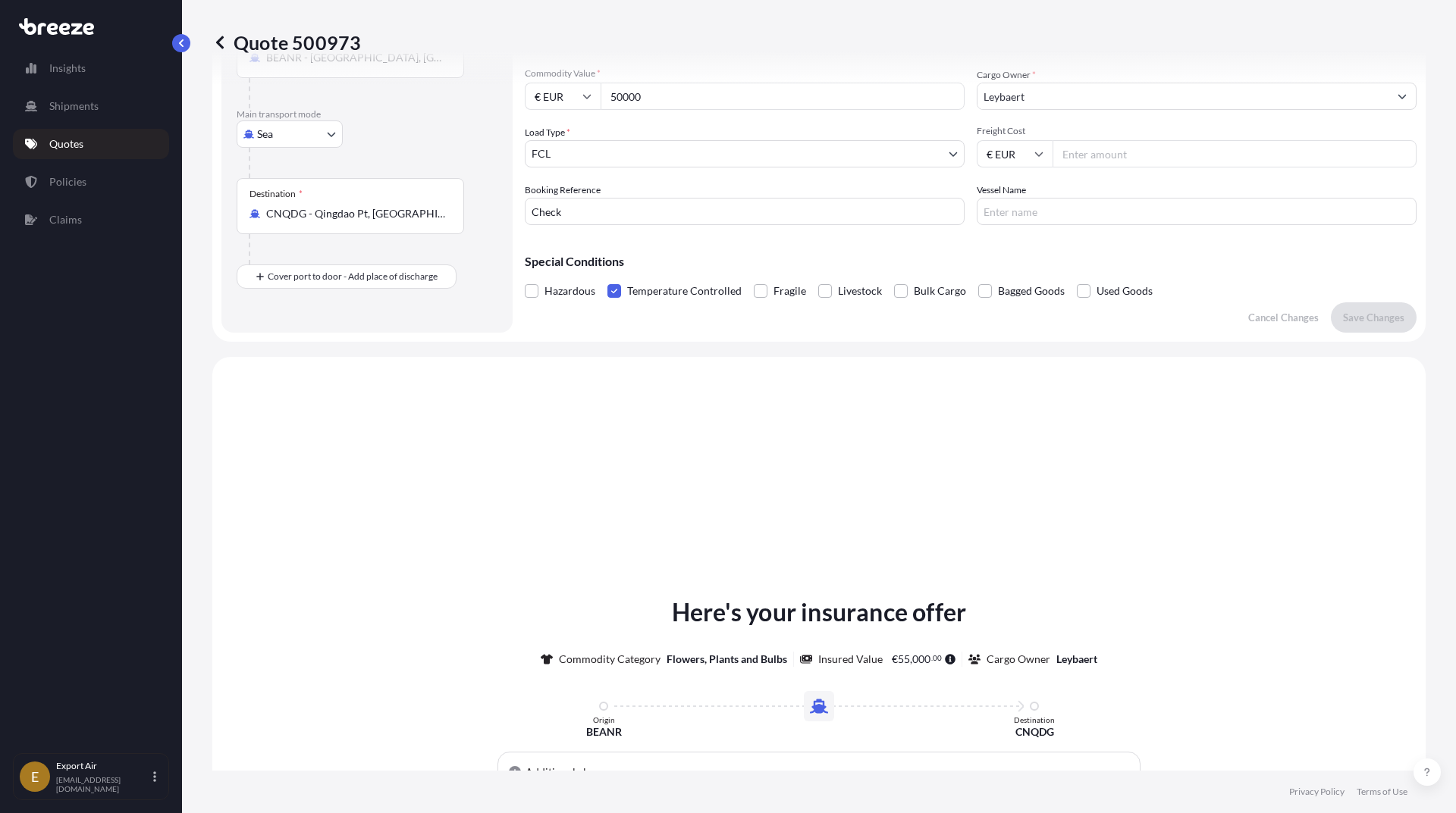
scroll to position [25, 0]
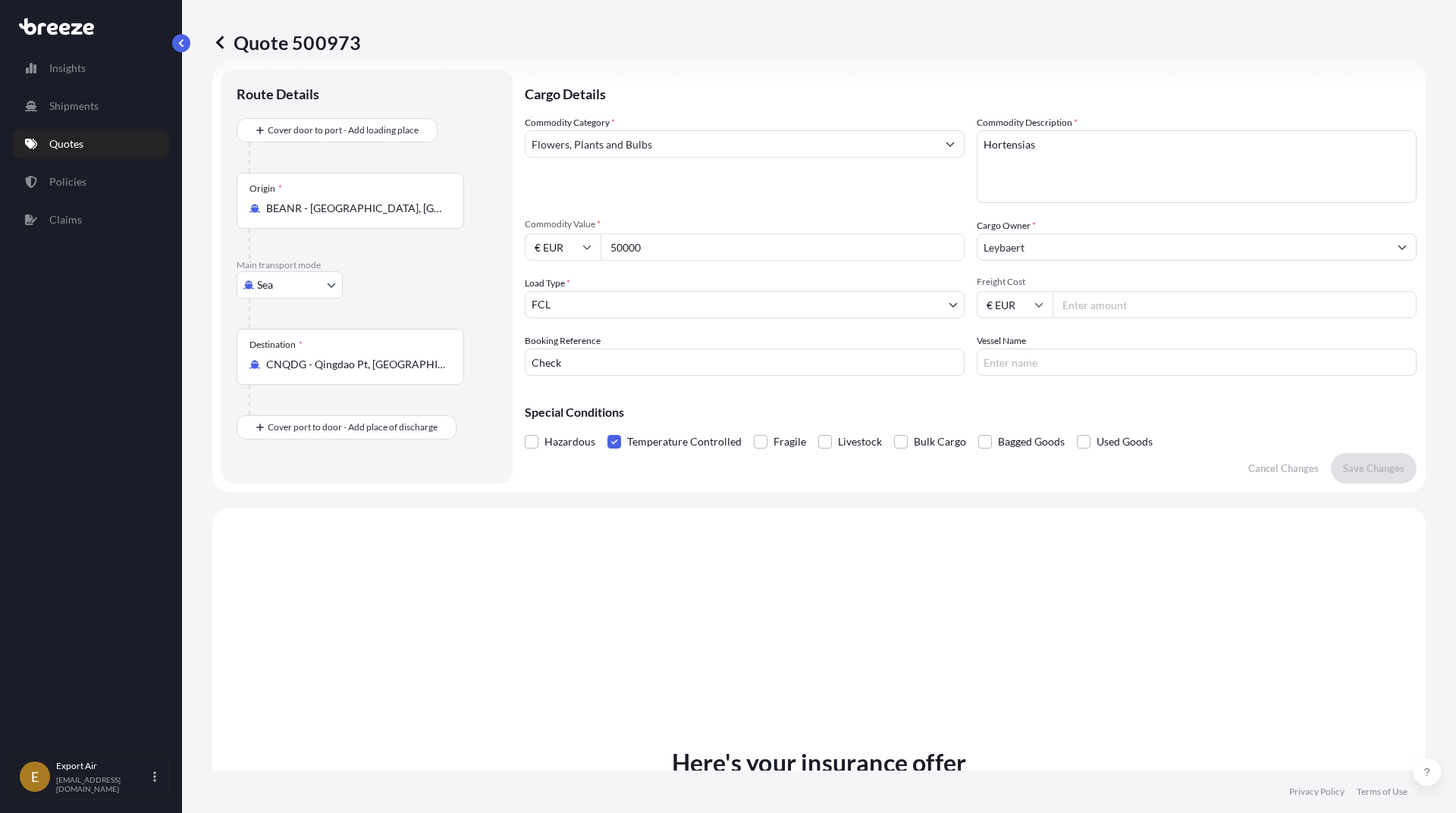
click at [683, 225] on span "Commodity Value *" at bounding box center [745, 224] width 440 height 12
click at [683, 234] on input "50000" at bounding box center [782, 248] width 364 height 28
